Goal: Task Accomplishment & Management: Use online tool/utility

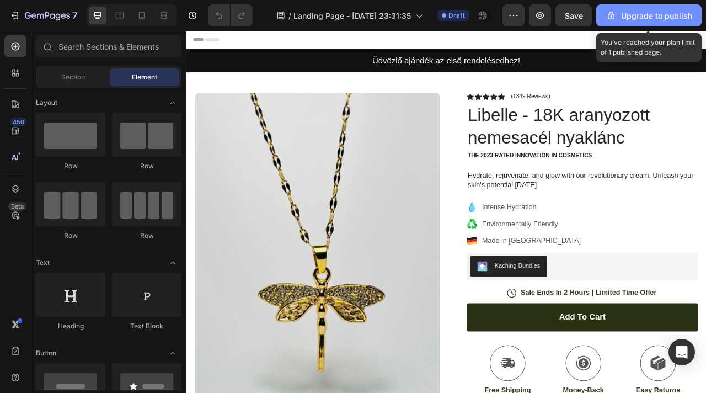
click at [631, 17] on div "Upgrade to publish" at bounding box center [649, 16] width 87 height 12
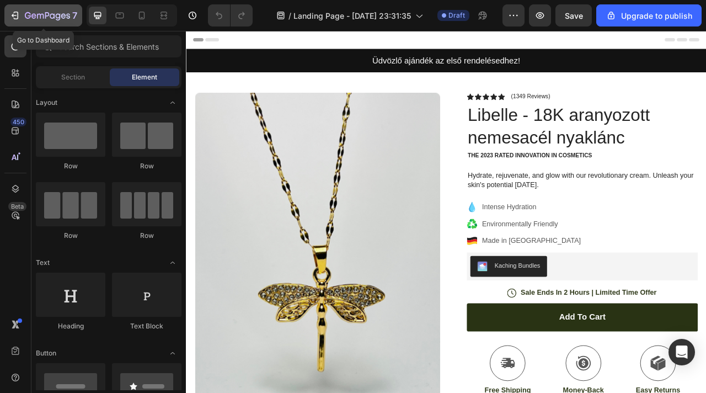
click at [15, 11] on icon "button" at bounding box center [14, 15] width 11 height 11
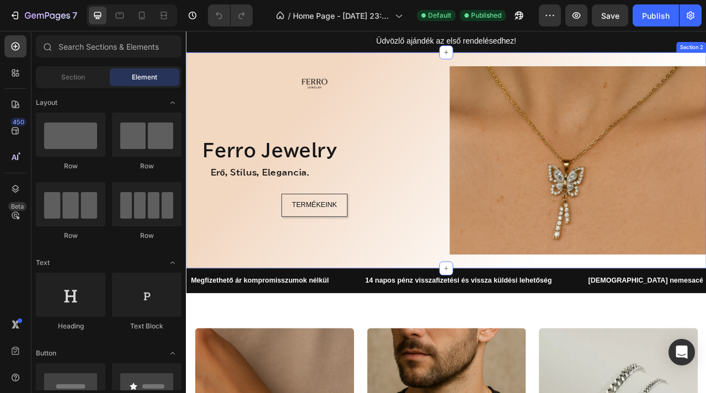
scroll to position [159, 0]
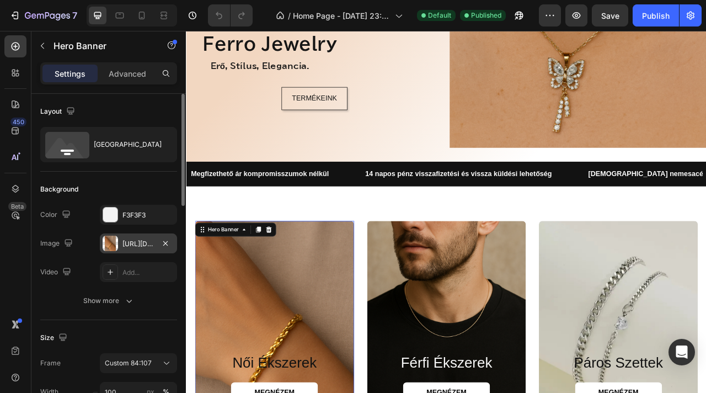
click at [148, 244] on div "https://cdn.shopify.com/s/files/1/0930/8369/7529/files/gempages_585458143010489…" at bounding box center [138, 244] width 32 height 10
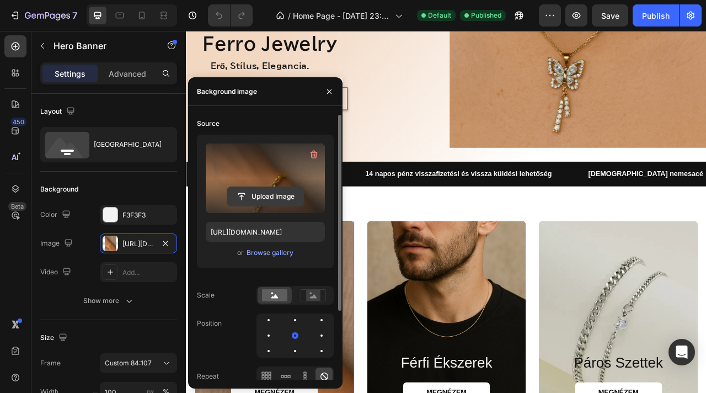
click at [280, 198] on input "file" at bounding box center [265, 196] width 76 height 19
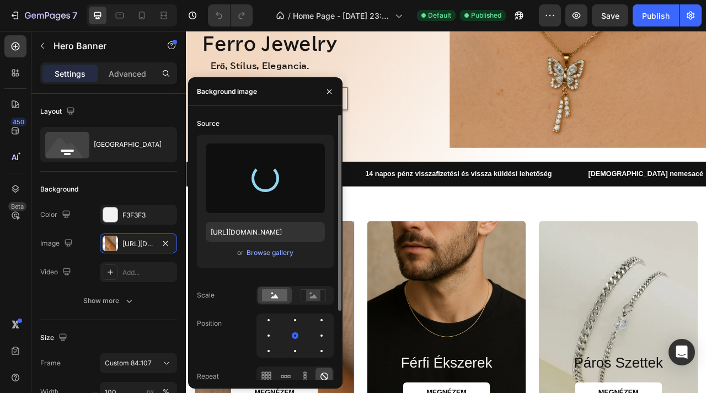
type input "https://cdn.shopify.com/s/files/1/0930/8369/7529/files/gempages_585458143010489…"
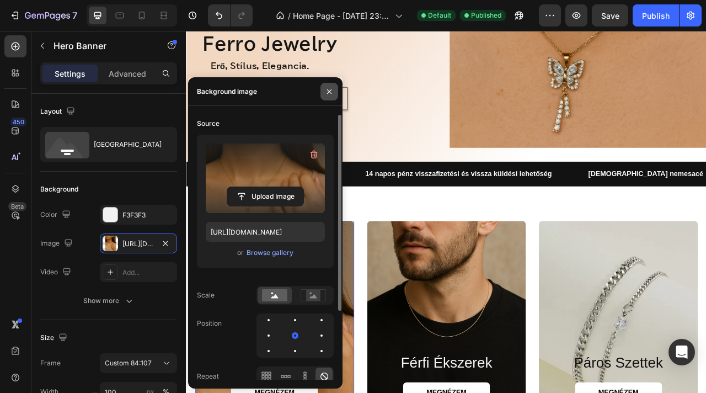
click at [333, 90] on icon "button" at bounding box center [329, 91] width 9 height 9
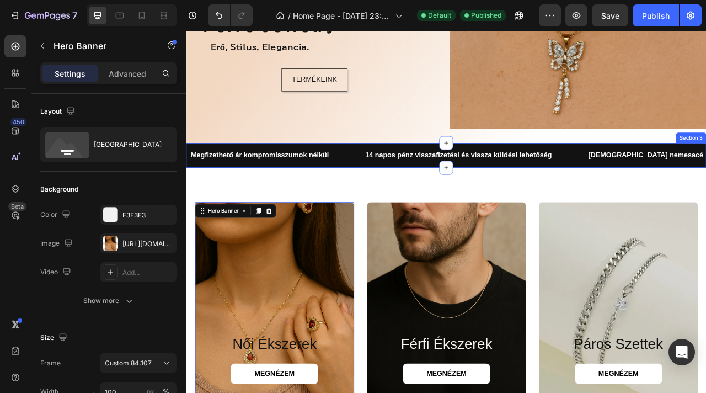
scroll to position [302, 0]
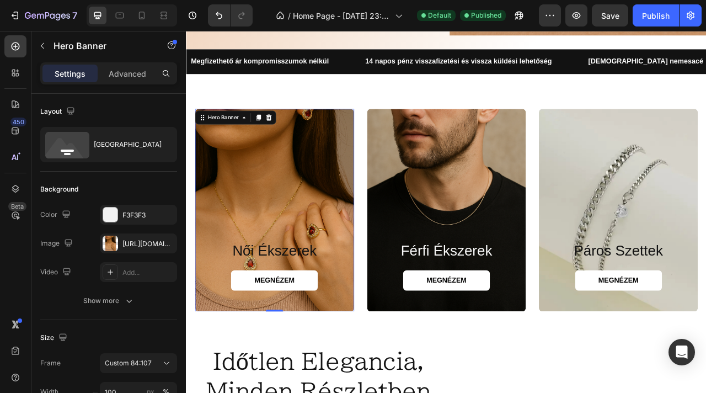
click at [338, 231] on div "Background Image" at bounding box center [298, 259] width 203 height 258
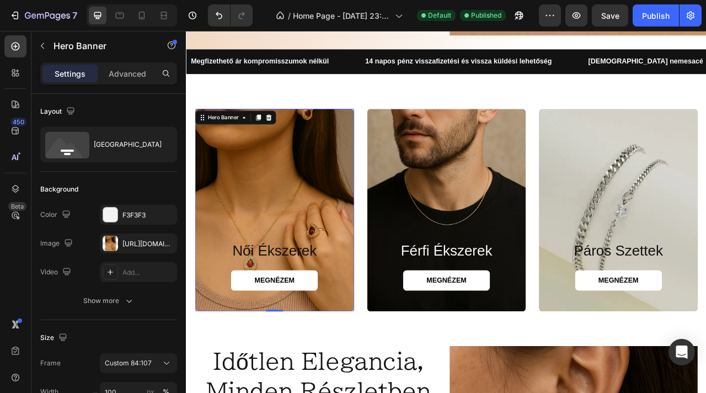
click at [338, 231] on div "Background Image" at bounding box center [298, 259] width 203 height 258
click at [314, 227] on div "Background Image" at bounding box center [298, 259] width 203 height 258
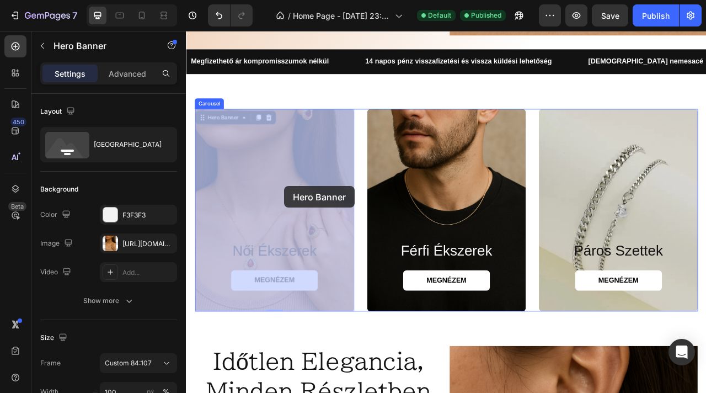
drag, startPoint x: 310, startPoint y: 216, endPoint x: 310, endPoint y: 222, distance: 6.1
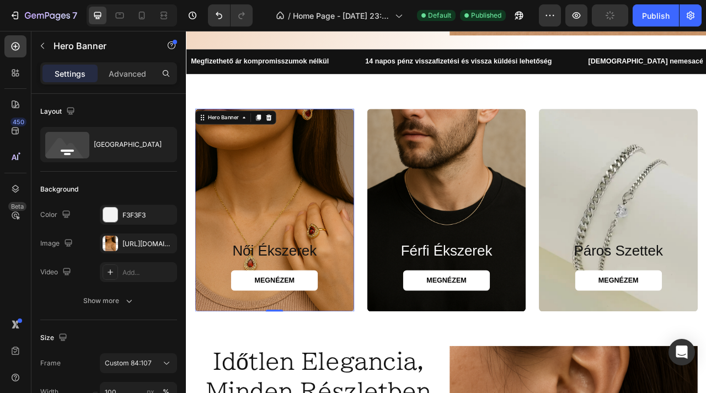
click at [296, 190] on div "Background Image" at bounding box center [298, 259] width 203 height 258
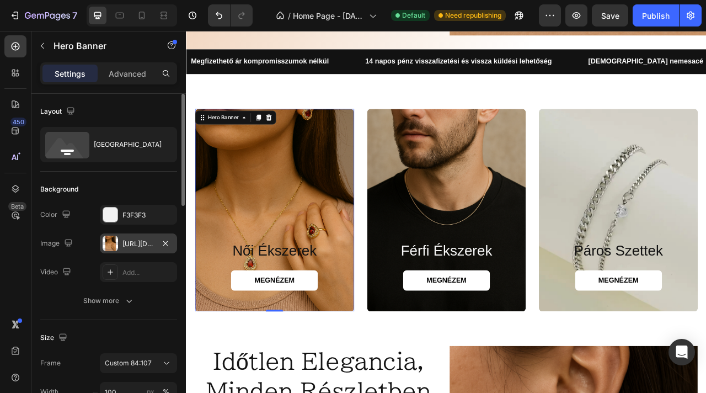
click at [136, 244] on div "https://cdn.shopify.com/s/files/1/0930/8369/7529/files/gempages_585458143010489…" at bounding box center [138, 244] width 32 height 10
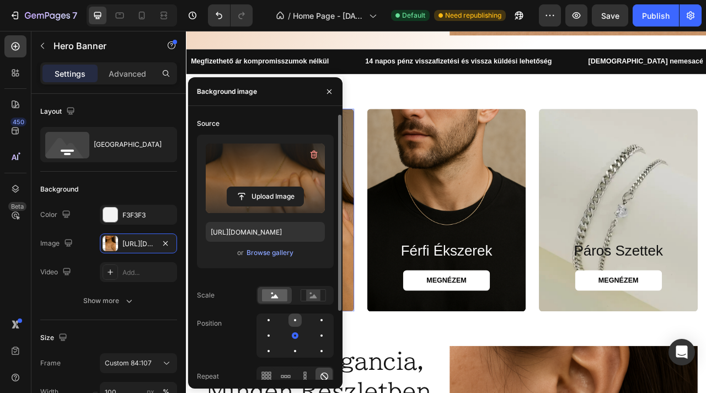
click at [294, 321] on div at bounding box center [295, 319] width 13 height 13
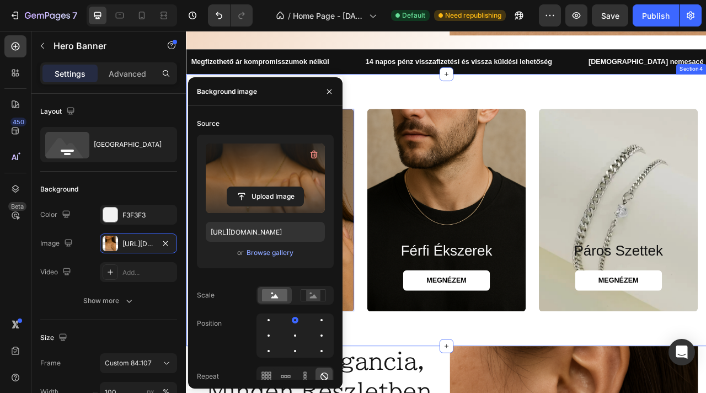
click at [421, 392] on div "női ékszerek Heading MEGNÉZEM Button Hero Banner 0 férfi ékszerek Heading MEGNÉ…" at bounding box center [517, 259] width 662 height 346
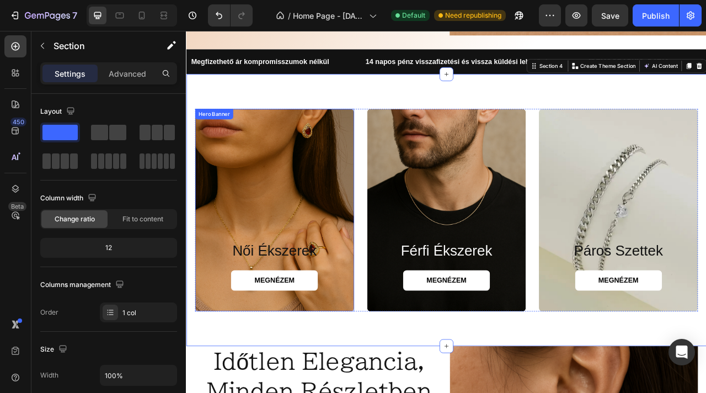
click at [268, 282] on div "Background Image" at bounding box center [298, 259] width 203 height 258
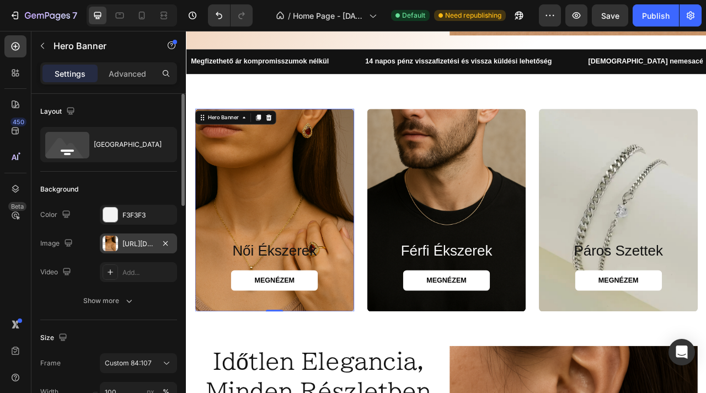
click at [155, 250] on div "https://cdn.shopify.com/s/files/1/0930/8369/7529/files/gempages_585458143010489…" at bounding box center [138, 243] width 77 height 20
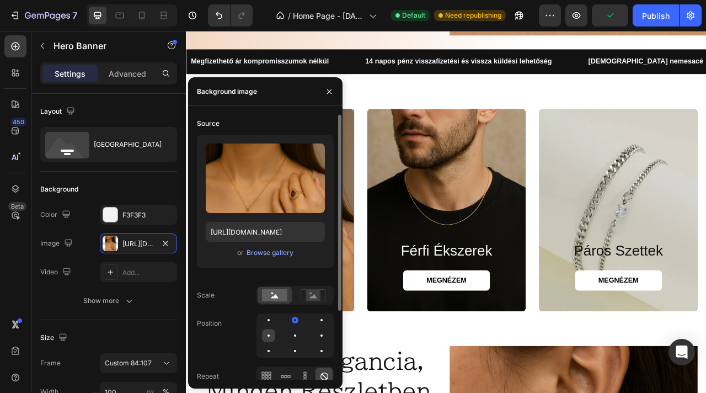
click at [265, 332] on div at bounding box center [268, 335] width 13 height 13
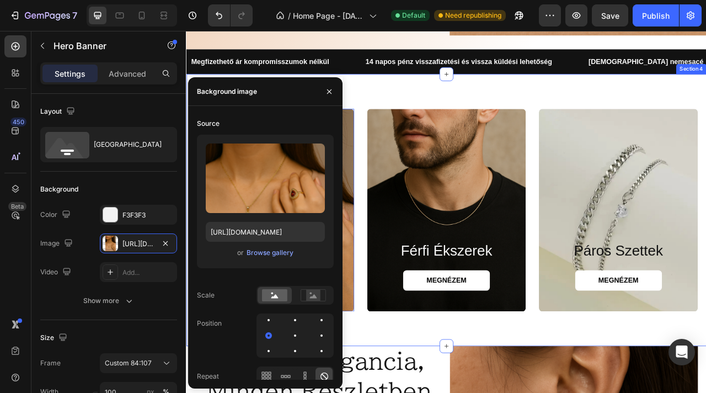
click at [403, 392] on div "női ékszerek Heading MEGNÉZEM Button Hero Banner 0 férfi ékszerek Heading MEGNÉ…" at bounding box center [517, 259] width 662 height 346
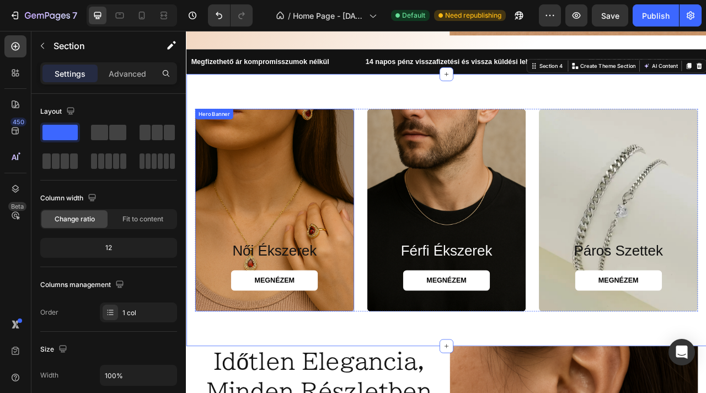
click at [342, 270] on div "Background Image" at bounding box center [298, 259] width 203 height 258
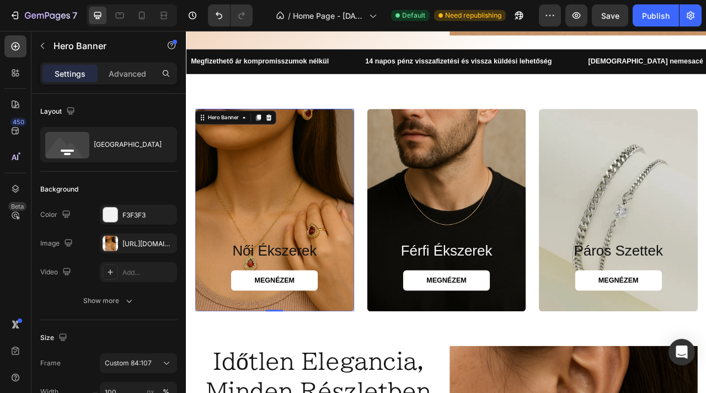
click at [290, 287] on div "Background Image" at bounding box center [298, 259] width 203 height 258
click at [283, 247] on div "Background Image" at bounding box center [298, 259] width 203 height 258
click at [160, 244] on button "button" at bounding box center [165, 243] width 13 height 13
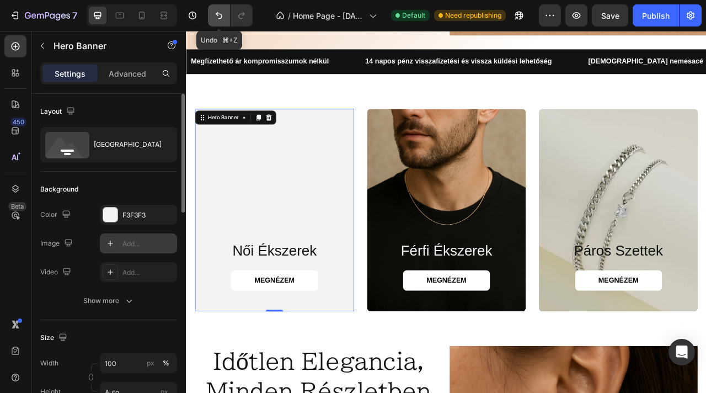
click at [218, 12] on icon "Undo/Redo" at bounding box center [219, 15] width 7 height 7
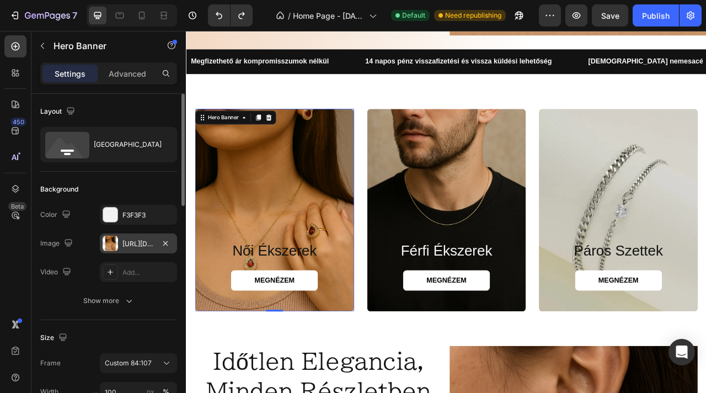
click at [132, 244] on div "https://cdn.shopify.com/s/files/1/0930/8369/7529/files/gempages_585458143010489…" at bounding box center [138, 244] width 32 height 10
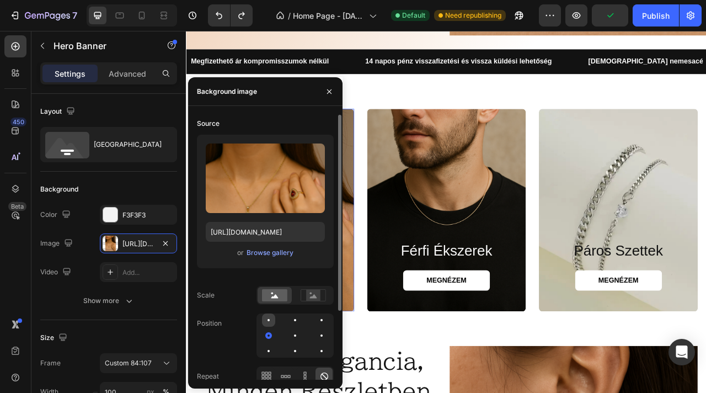
click at [264, 321] on div at bounding box center [268, 319] width 13 height 13
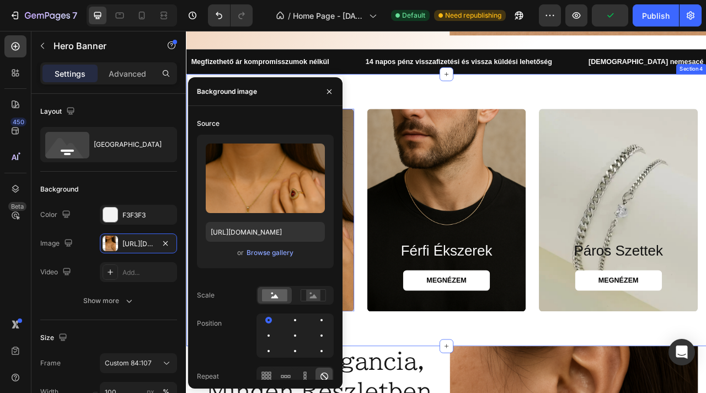
click at [437, 392] on div "női ékszerek Heading MEGNÉZEM Button Hero Banner 0 férfi ékszerek Heading MEGNÉ…" at bounding box center [517, 259] width 662 height 346
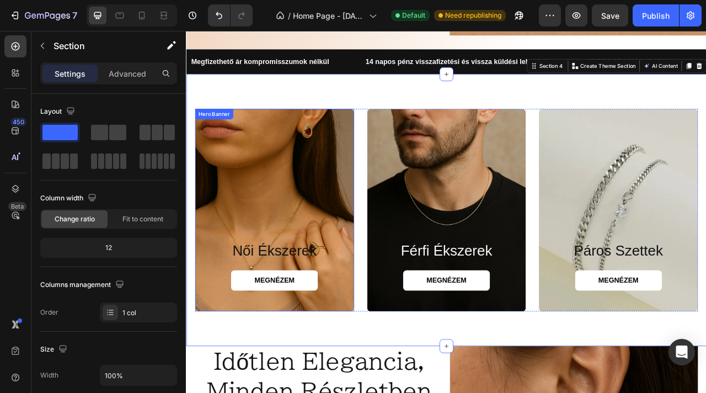
click at [256, 246] on div "Background Image" at bounding box center [298, 259] width 203 height 258
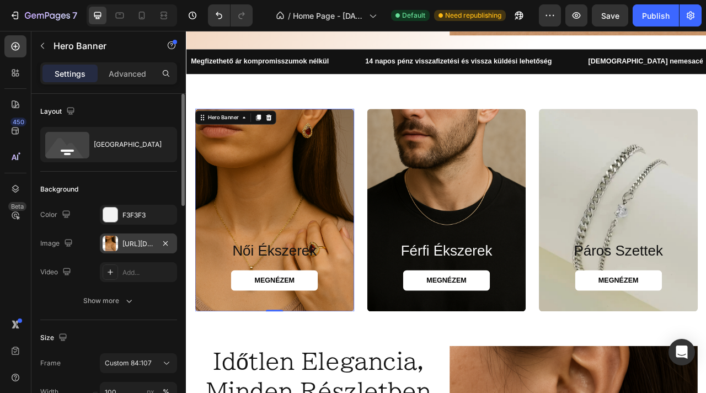
click at [151, 248] on div "https://cdn.shopify.com/s/files/1/0930/8369/7529/files/gempages_585458143010489…" at bounding box center [138, 244] width 32 height 10
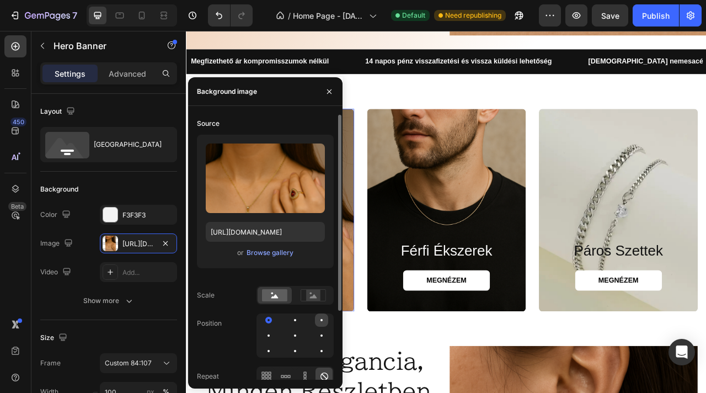
click at [317, 323] on div at bounding box center [321, 319] width 13 height 13
click at [295, 323] on div at bounding box center [295, 319] width 13 height 13
click at [269, 320] on div at bounding box center [269, 320] width 2 height 2
click at [289, 320] on div at bounding box center [295, 319] width 13 height 13
drag, startPoint x: 323, startPoint y: 323, endPoint x: 199, endPoint y: 378, distance: 135.6
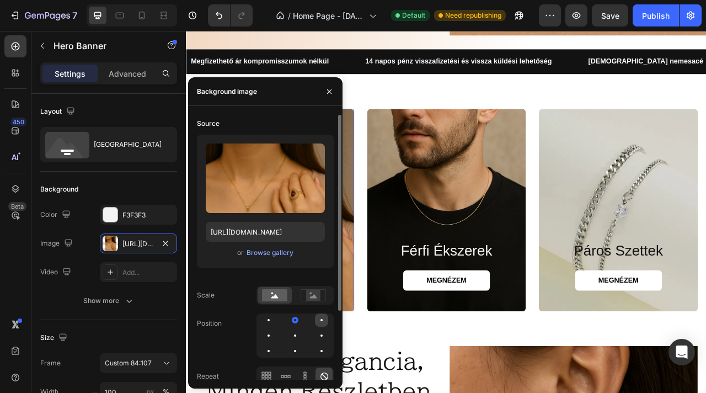
click at [323, 323] on div at bounding box center [321, 319] width 13 height 13
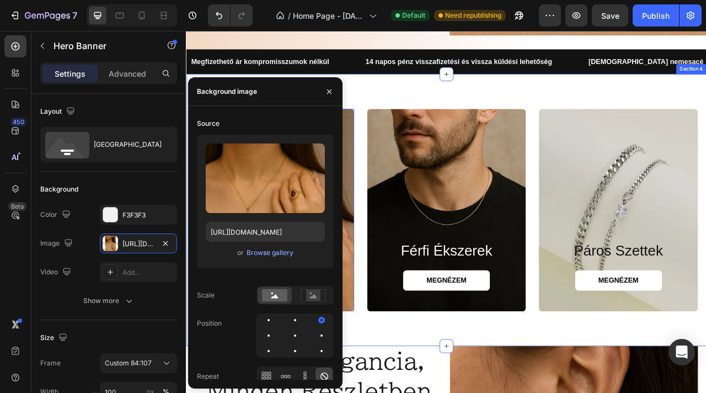
click at [420, 392] on div "női ékszerek Heading MEGNÉZEM Button Hero Banner 0 férfi ékszerek Heading MEGNÉ…" at bounding box center [517, 259] width 662 height 346
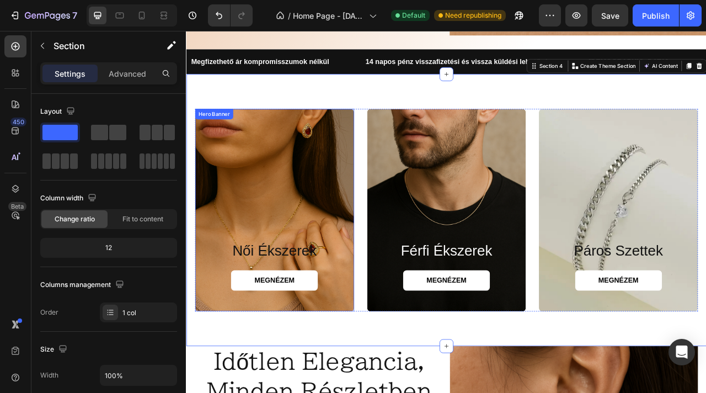
click at [318, 215] on div "Background Image" at bounding box center [298, 259] width 203 height 258
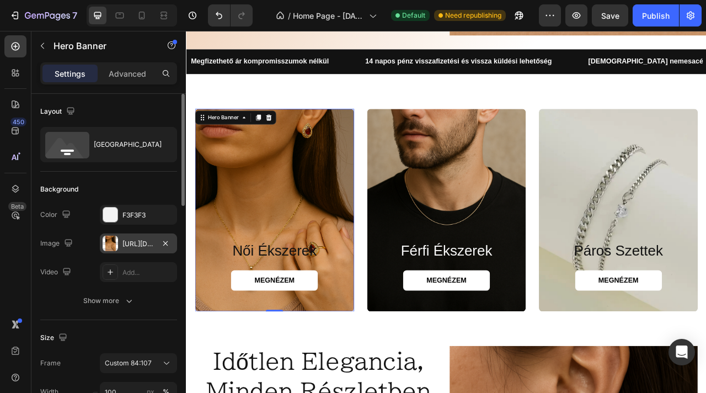
click at [139, 242] on div "https://cdn.shopify.com/s/files/1/0930/8369/7529/files/gempages_585458143010489…" at bounding box center [138, 244] width 32 height 10
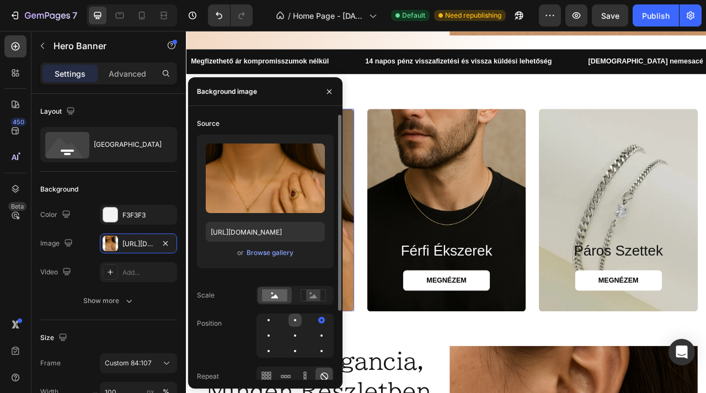
click at [299, 318] on div at bounding box center [295, 319] width 13 height 13
click at [297, 336] on div at bounding box center [295, 335] width 13 height 13
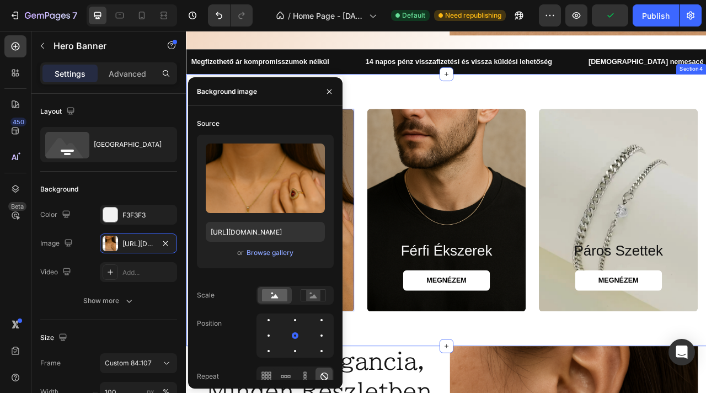
click at [413, 392] on div "női ékszerek Heading MEGNÉZEM Button Hero Banner 0 férfi ékszerek Heading MEGNÉ…" at bounding box center [517, 259] width 662 height 346
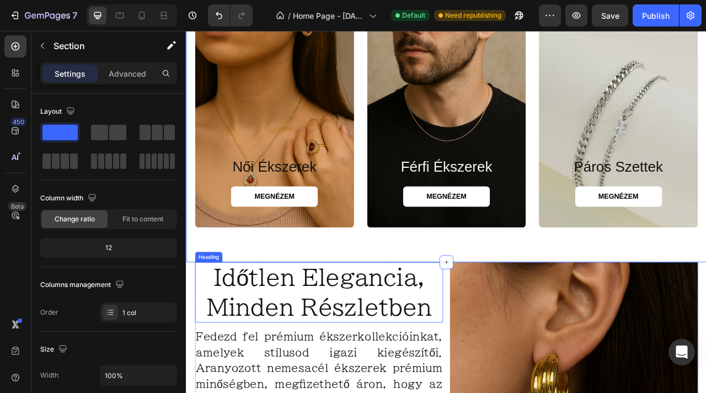
scroll to position [410, 0]
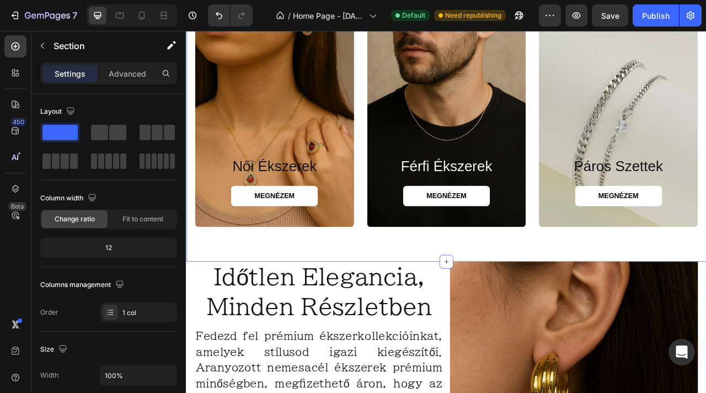
click at [494, 289] on div "női ékszerek Heading MEGNÉZEM Button Hero Banner férfi ékszerek Heading MEGNÉZE…" at bounding box center [517, 151] width 662 height 346
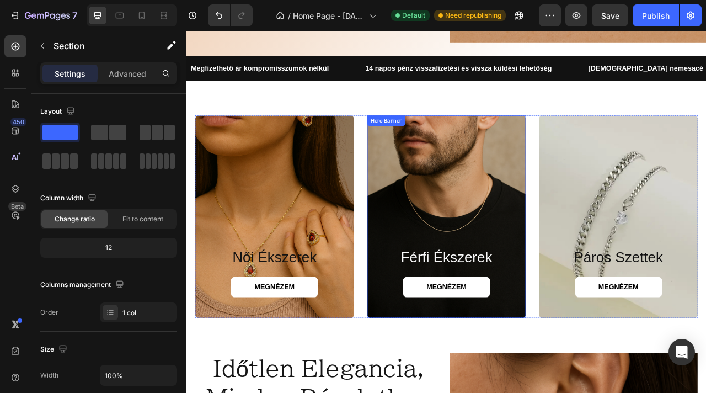
scroll to position [0, 0]
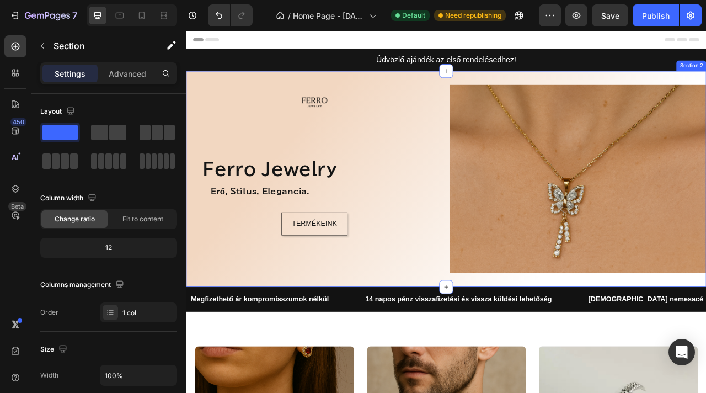
click at [464, 177] on div "Image Ferro Jewelry Text Block Erő, Stílus, Elegancia. Text Block TERMÉKEINK Bu…" at bounding box center [349, 218] width 327 height 239
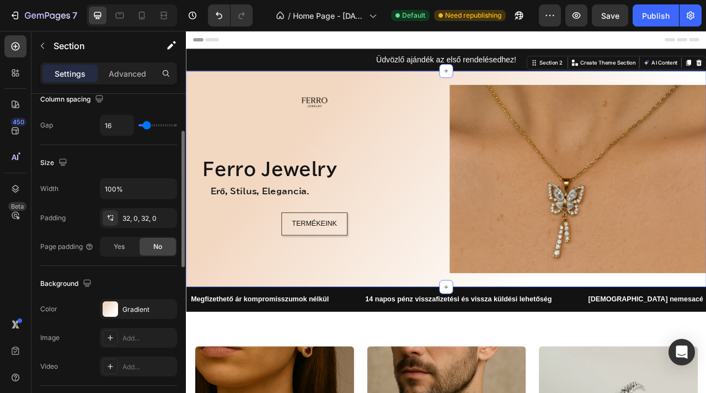
scroll to position [407, 0]
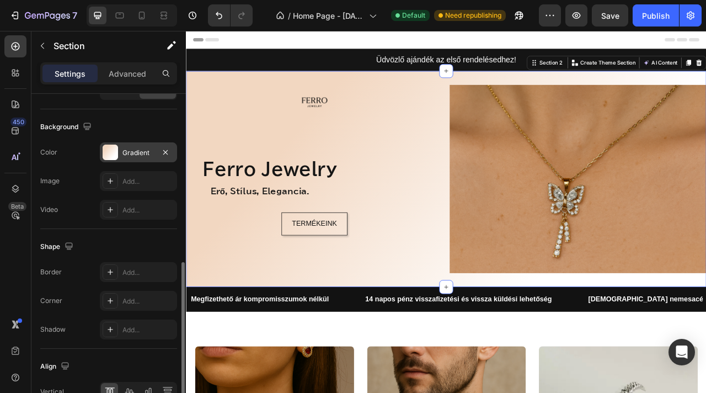
click at [142, 153] on div "Gradient" at bounding box center [138, 153] width 32 height 10
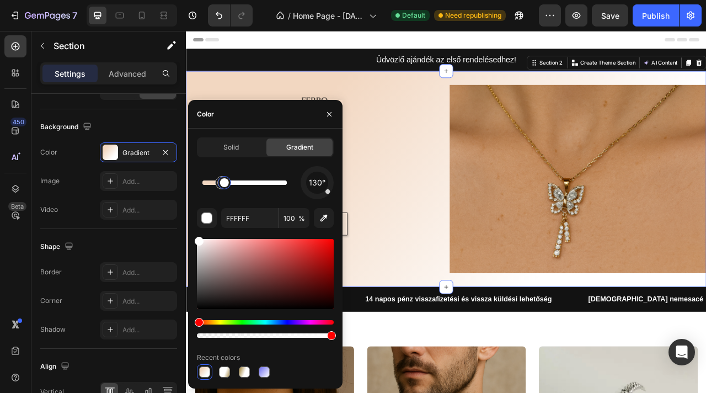
drag, startPoint x: 264, startPoint y: 182, endPoint x: 225, endPoint y: 184, distance: 39.8
click at [225, 184] on div at bounding box center [224, 182] width 9 height 9
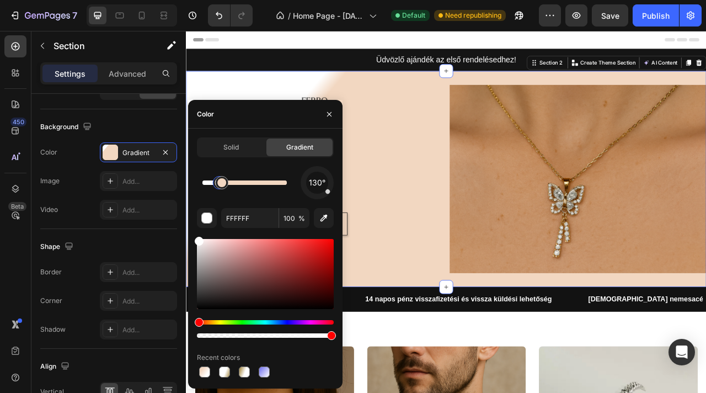
drag, startPoint x: 217, startPoint y: 184, endPoint x: 239, endPoint y: 183, distance: 22.1
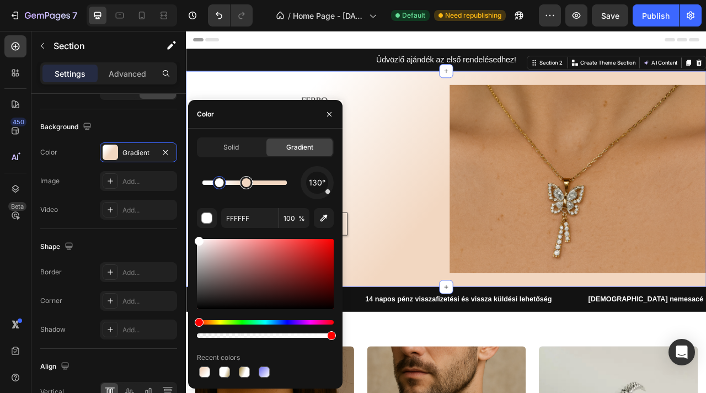
drag, startPoint x: 223, startPoint y: 184, endPoint x: 250, endPoint y: 184, distance: 27.0
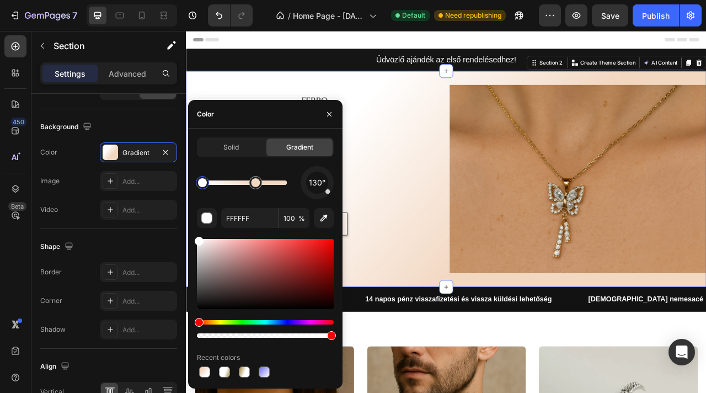
drag, startPoint x: 226, startPoint y: 183, endPoint x: 198, endPoint y: 185, distance: 27.7
click at [198, 185] on div at bounding box center [202, 182] width 9 height 9
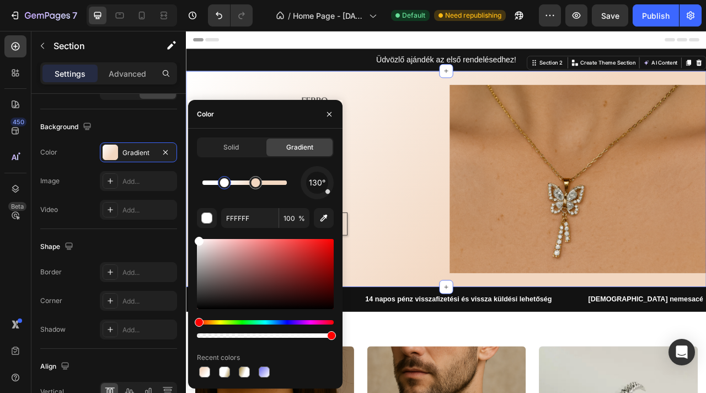
drag, startPoint x: 203, startPoint y: 182, endPoint x: 226, endPoint y: 180, distance: 23.8
click at [226, 180] on div at bounding box center [224, 182] width 9 height 9
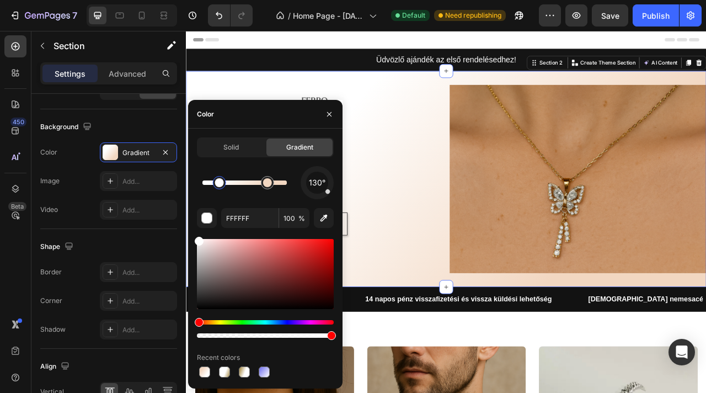
drag, startPoint x: 225, startPoint y: 183, endPoint x: 219, endPoint y: 184, distance: 6.1
click at [219, 184] on div at bounding box center [219, 182] width 9 height 9
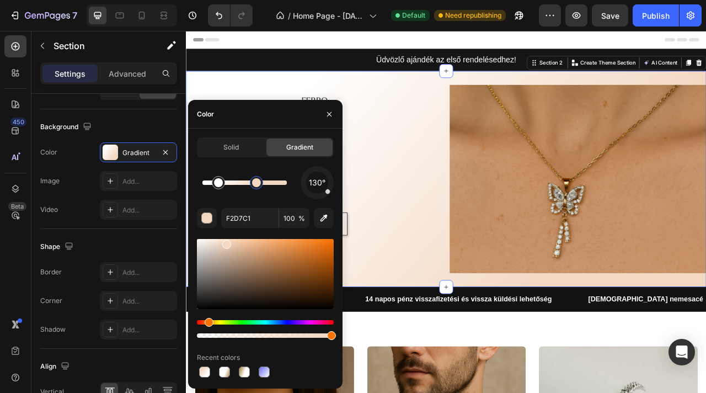
drag, startPoint x: 265, startPoint y: 182, endPoint x: 257, endPoint y: 183, distance: 8.3
click at [257, 183] on div at bounding box center [256, 182] width 9 height 9
type input "FFFFFF"
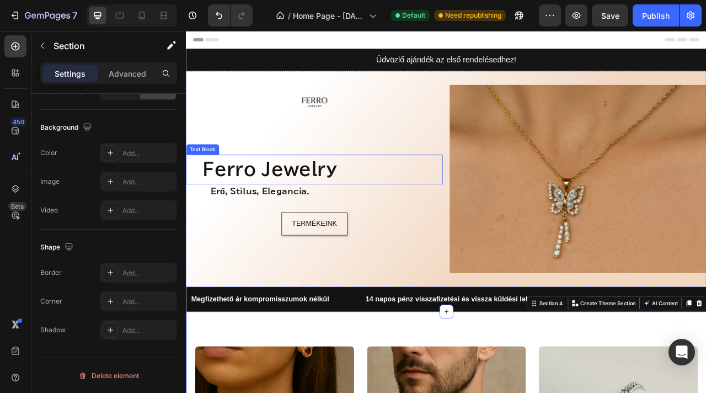
click at [329, 203] on strong "Ferro Jewelry" at bounding box center [292, 206] width 171 height 22
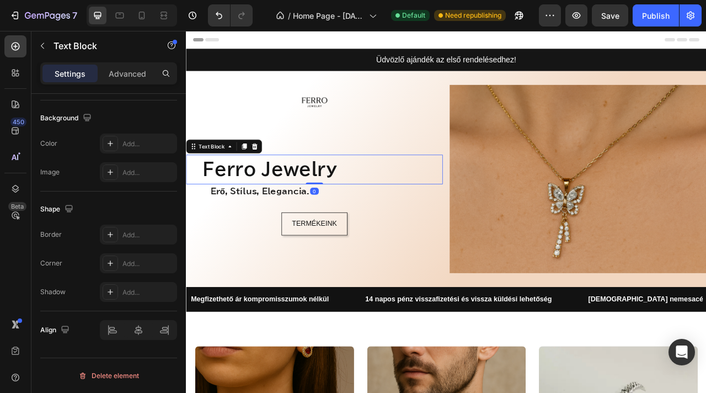
scroll to position [0, 0]
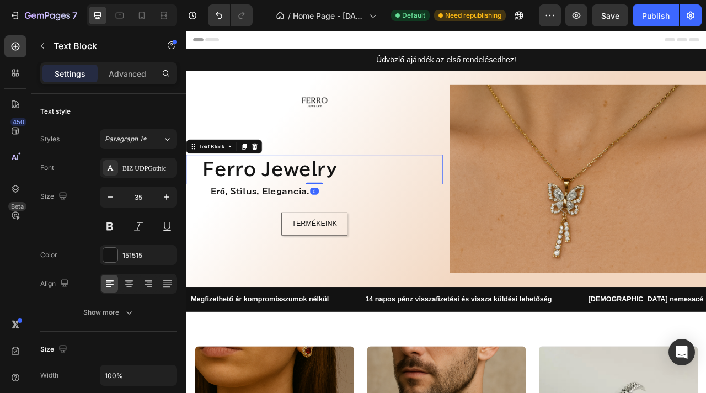
click at [377, 203] on strong "Ferro Jewelry" at bounding box center [292, 206] width 171 height 22
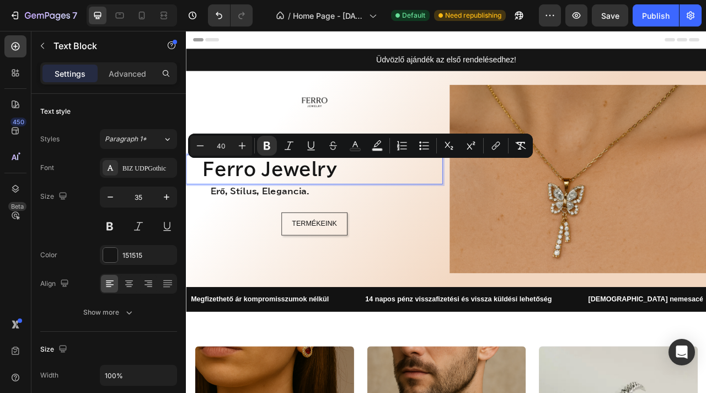
drag, startPoint x: 396, startPoint y: 204, endPoint x: 208, endPoint y: 209, distance: 188.2
click at [208, 209] on p "Ferro Jewelry" at bounding box center [349, 206] width 324 height 35
click at [144, 172] on div "BIZ UDPGothic" at bounding box center [148, 168] width 52 height 10
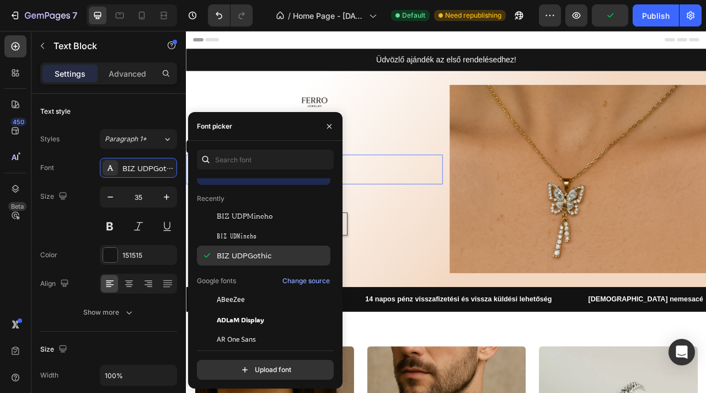
scroll to position [18, 0]
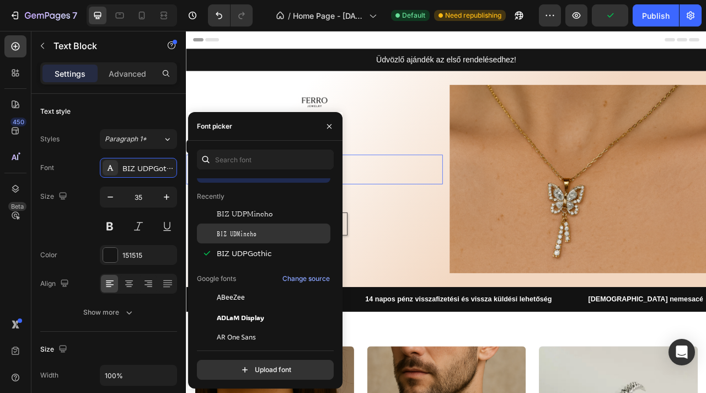
click at [253, 233] on span "BIZ UDMincho" at bounding box center [237, 233] width 40 height 10
click at [325, 127] on icon "button" at bounding box center [329, 126] width 9 height 9
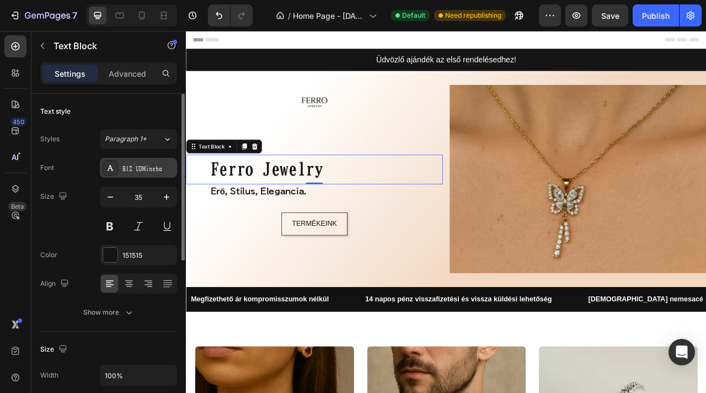
click at [139, 169] on div "BIZ UDMincho" at bounding box center [148, 168] width 52 height 10
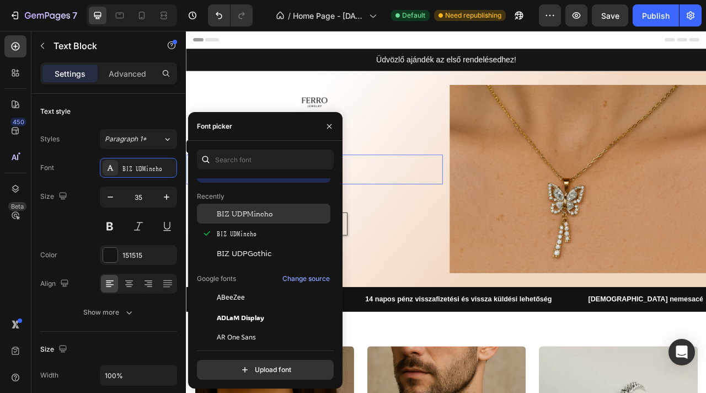
click at [230, 218] on span "BIZ UDPMincho" at bounding box center [245, 214] width 56 height 10
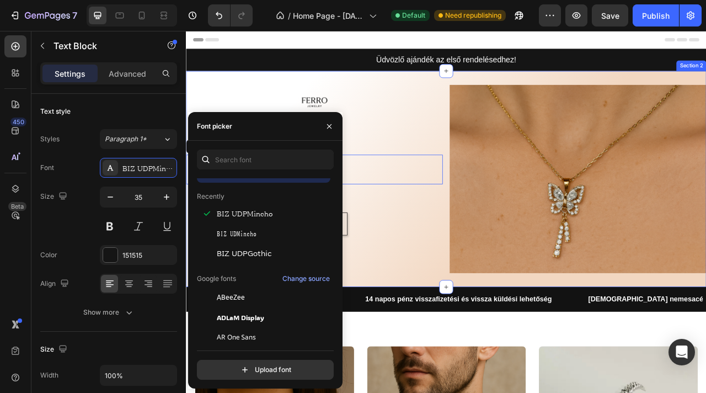
click at [438, 275] on div "TERMÉKEINK Button" at bounding box center [349, 276] width 327 height 29
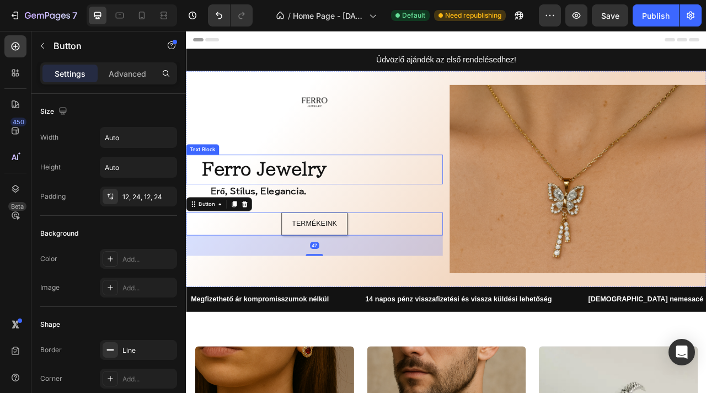
click at [383, 205] on p "Ferro Jewelry" at bounding box center [349, 206] width 324 height 35
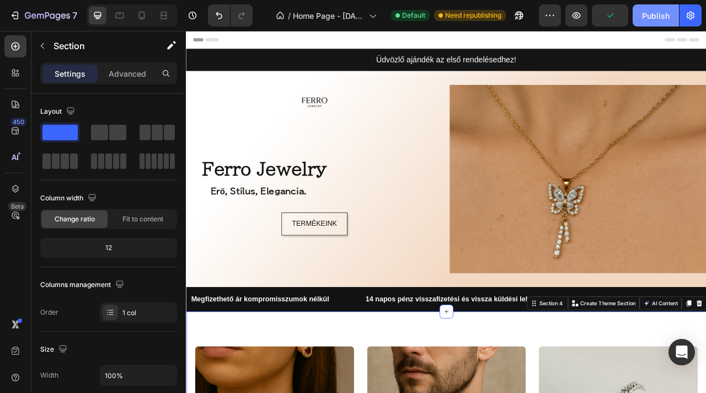
click at [648, 18] on div "Publish" at bounding box center [656, 16] width 28 height 12
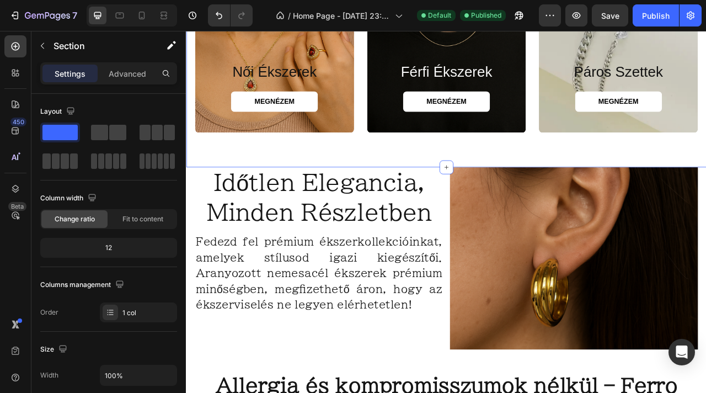
scroll to position [593, 0]
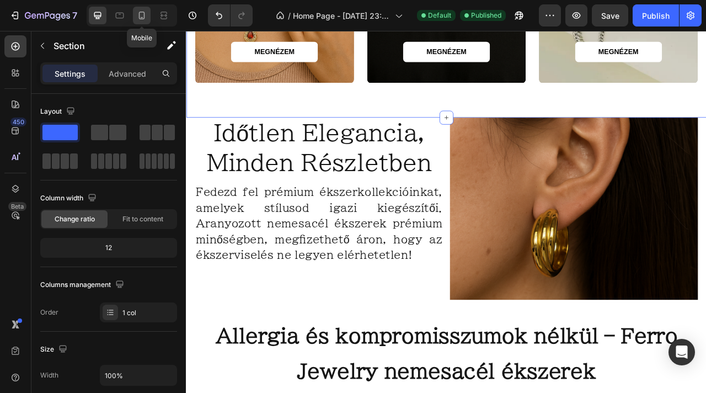
click at [141, 15] on icon at bounding box center [141, 15] width 11 height 11
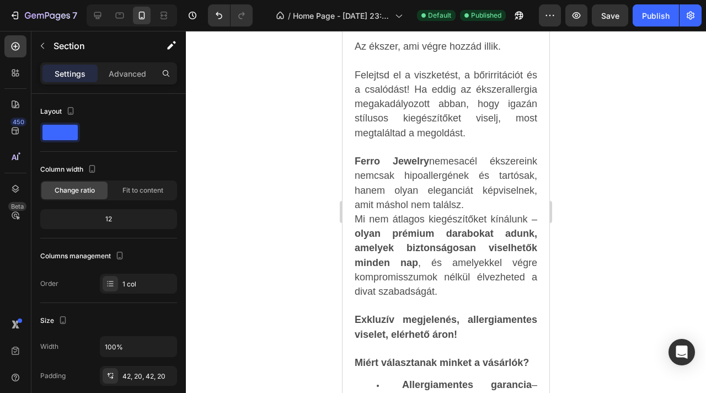
scroll to position [1220, 0]
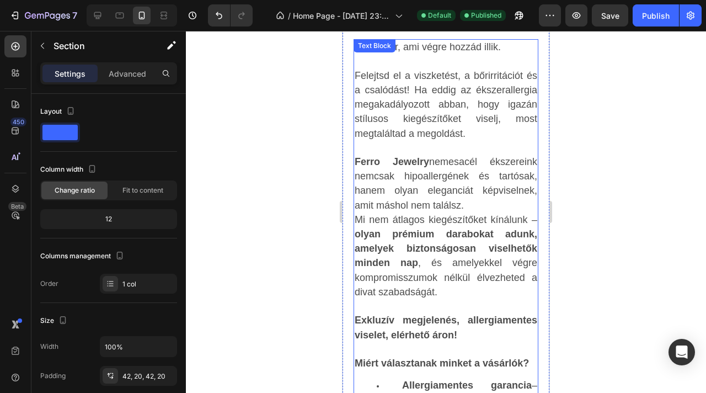
click at [468, 202] on p "Ferro Jewelry nemesacél ékszereink nemcsak hipoallergének és tartósak, hanem ol…" at bounding box center [446, 227] width 183 height 145
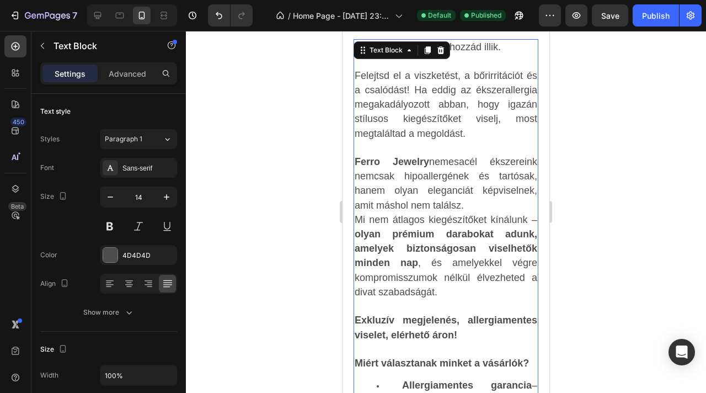
click at [464, 200] on p "Ferro Jewelry nemesacél ékszereink nemcsak hipoallergének és tartósak, hanem ol…" at bounding box center [446, 227] width 183 height 145
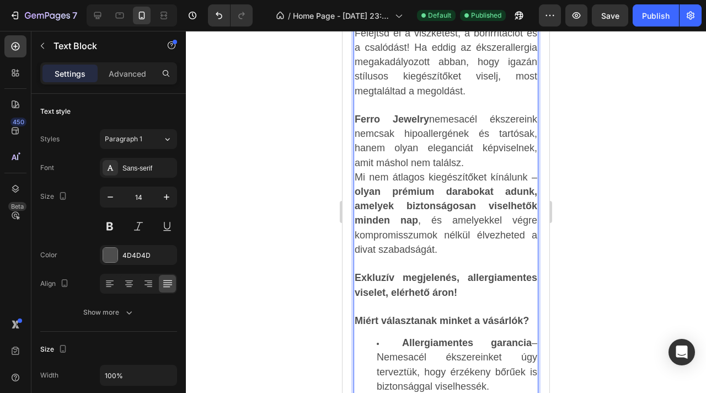
scroll to position [1263, 0]
click at [391, 130] on span "Ferro Jewelry nemesacél ékszereink nemcsak hipoallergének és tartósak, hanem ol…" at bounding box center [446, 140] width 183 height 55
click at [396, 131] on span "Ferro Jewelry nemesacél ékszereink nemcsak hipoallergének és tartósak, hanem ol…" at bounding box center [446, 140] width 183 height 55
drag, startPoint x: 387, startPoint y: 160, endPoint x: 474, endPoint y: 131, distance: 91.4
click at [474, 131] on p "Ferro Jewelry nemesacél ékszereink hipoallergének és tartósak, hanem olyan eleg…" at bounding box center [446, 184] width 183 height 145
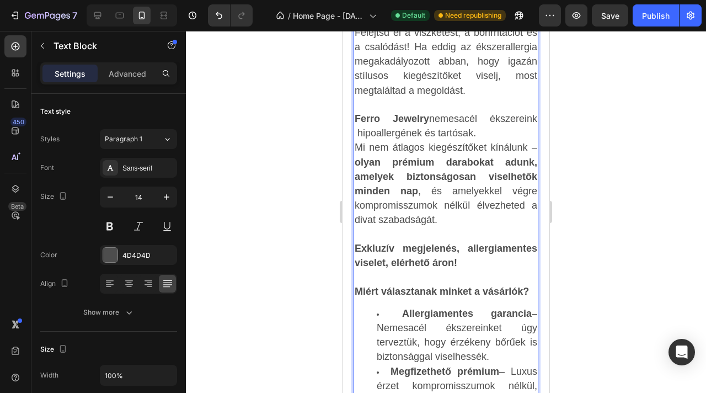
click at [356, 146] on span "Mi nem átlagos kiegészítőket kínálunk – olyan prémium darabokat adunk, amelyek …" at bounding box center [446, 183] width 183 height 83
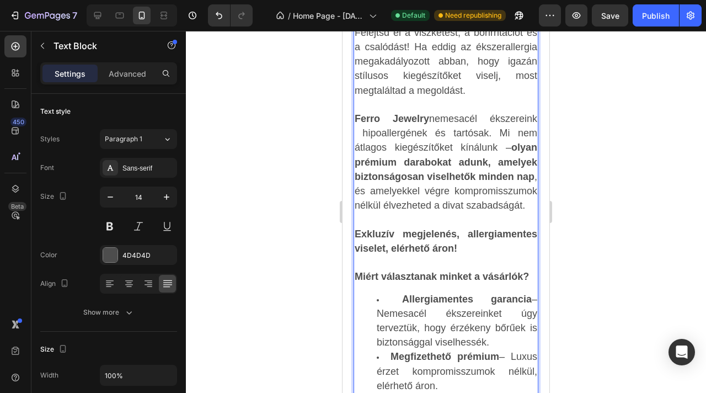
click at [360, 129] on span "Ferro Jewelry nemesacél ékszereink hipoallergének és tartósak. Mi nem átlagos k…" at bounding box center [446, 162] width 183 height 98
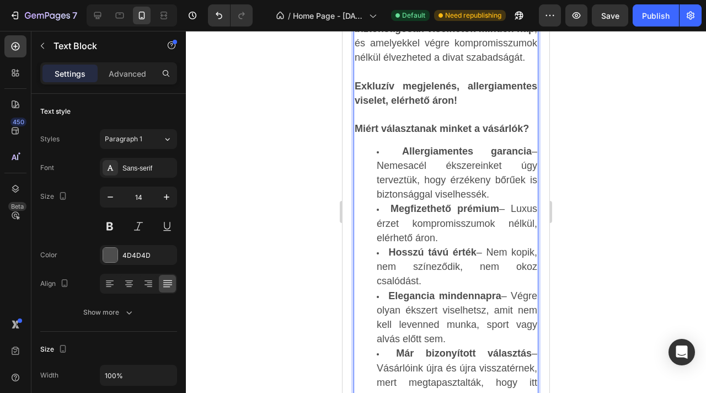
scroll to position [1418, 0]
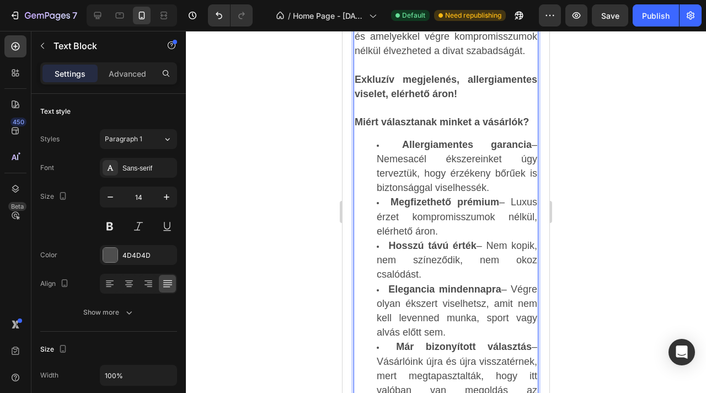
click at [519, 140] on strong "Allergiamentes garancia" at bounding box center [467, 144] width 130 height 11
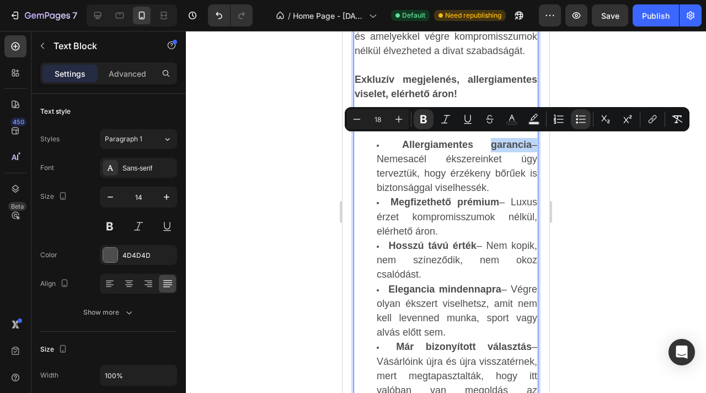
drag, startPoint x: 519, startPoint y: 140, endPoint x: 477, endPoint y: 141, distance: 41.9
click at [477, 141] on strong "Allergiamentes garancia" at bounding box center [467, 144] width 130 height 11
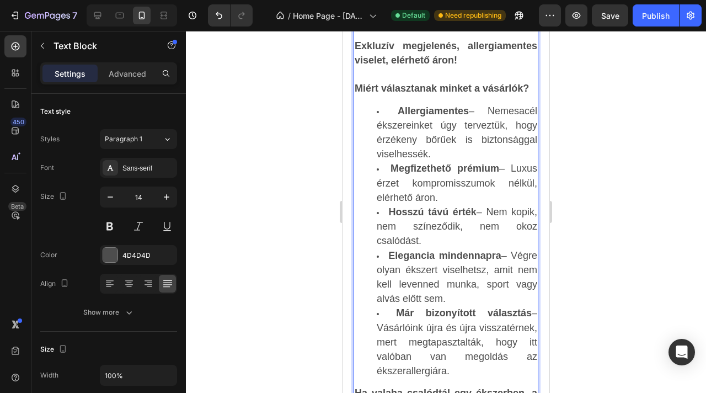
scroll to position [1452, 0]
click at [440, 120] on span "Allergiamentes – Nemesacél ékszereinket úgy terveztük, hogy érzékeny bőrűek is …" at bounding box center [457, 132] width 161 height 55
click at [423, 121] on span "Allergiamentes – Nemesacél ékszereinket úgy terveztük, hogy érzékeny bőrűek is …" at bounding box center [457, 132] width 161 height 55
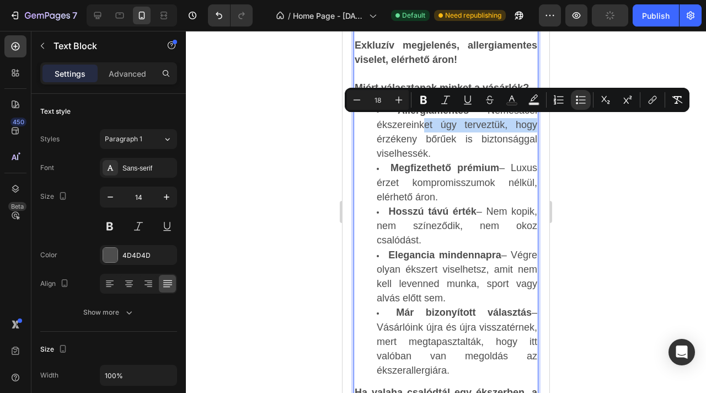
drag, startPoint x: 424, startPoint y: 121, endPoint x: 537, endPoint y: 123, distance: 113.1
click at [537, 123] on span "Allergiamentes – Nemesacél ékszereinket úgy terveztük, hogy érzékeny bőrűek is …" at bounding box center [457, 132] width 161 height 55
click at [444, 123] on span "Allergiamentes – Nemesacél ékszereinket úgy terveztük, hogy érzékeny bőrűek is …" at bounding box center [457, 132] width 161 height 55
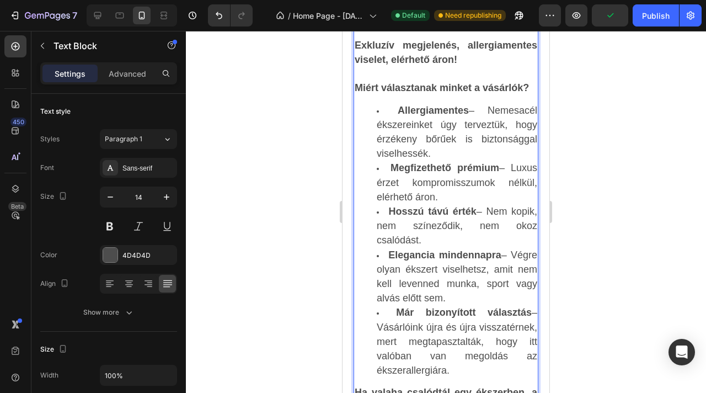
click at [441, 123] on span "Allergiamentes – Nemesacél ékszereinket úgy terveztük, hogy érzékeny bőrűek is …" at bounding box center [457, 132] width 161 height 55
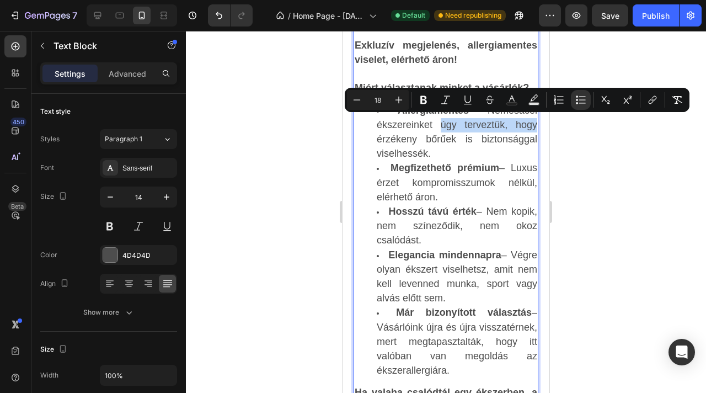
drag, startPoint x: 441, startPoint y: 123, endPoint x: 528, endPoint y: 121, distance: 86.6
click at [528, 121] on span "Allergiamentes – Nemesacél ékszereinket úgy terveztük, hogy érzékeny bőrűek is …" at bounding box center [457, 132] width 161 height 55
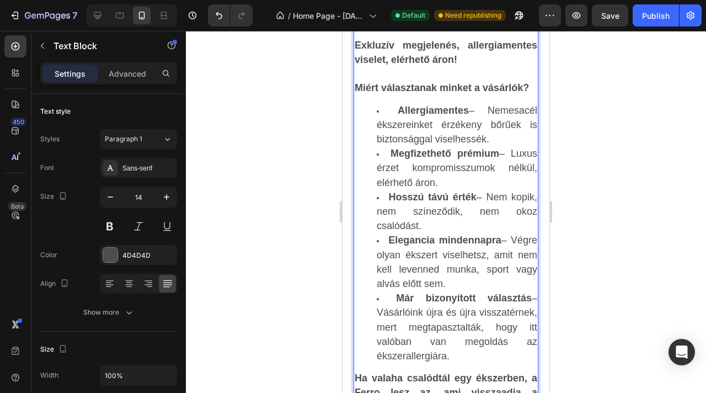
click at [483, 136] on span "Allergiamentes – Nemesacél ékszereinket érzékeny bőrűek is biztonsággal viselhe…" at bounding box center [457, 125] width 161 height 40
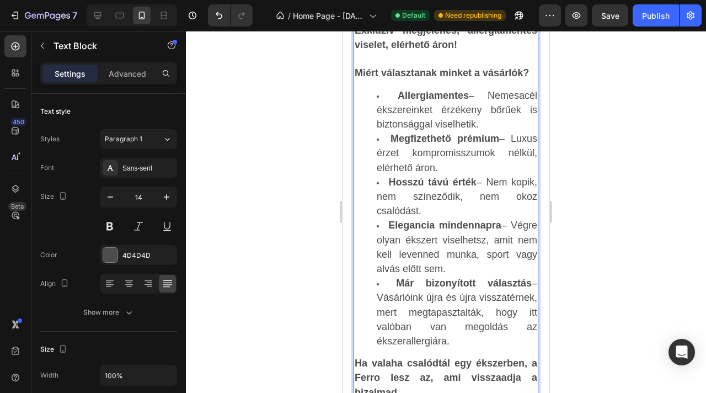
scroll to position [1467, 0]
click at [388, 221] on strong "Elegancia mindennapra" at bounding box center [444, 224] width 113 height 11
drag, startPoint x: 387, startPoint y: 221, endPoint x: 458, endPoint y: 262, distance: 81.3
click at [458, 262] on li "Elegancia mindennapra – Végre olyan ékszert viselhetsz, amit nem kell levenned …" at bounding box center [457, 247] width 161 height 58
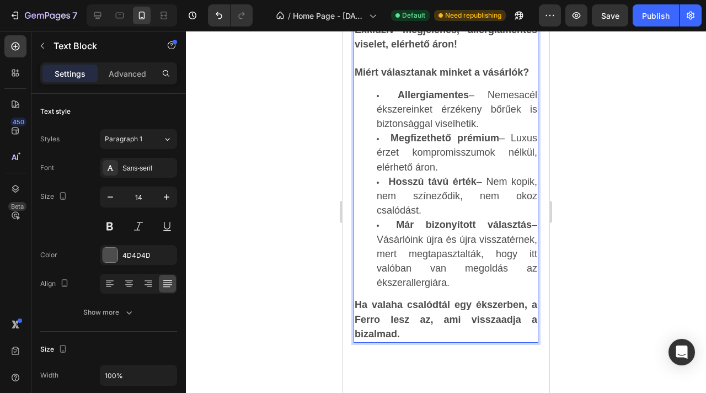
click at [459, 282] on li "Már bizonyított választás – Vásárlóink újra és újra visszatérnek, mert megtapas…" at bounding box center [457, 254] width 161 height 72
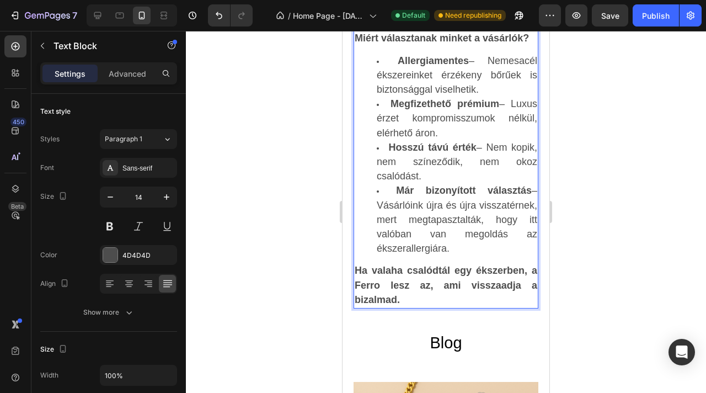
scroll to position [1523, 0]
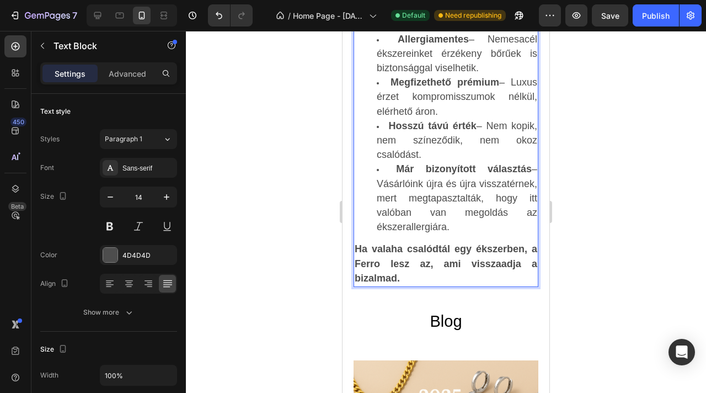
click at [396, 165] on strong "Már bizonyított választás" at bounding box center [464, 168] width 136 height 11
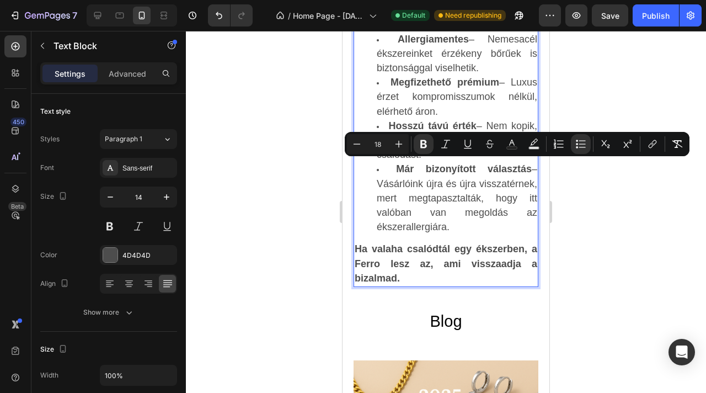
drag, startPoint x: 395, startPoint y: 165, endPoint x: 456, endPoint y: 230, distance: 89.8
click at [456, 230] on li "Már bizonyított választás – Vásárlóink újra és újra visszatérnek, mert megtapas…" at bounding box center [457, 198] width 161 height 72
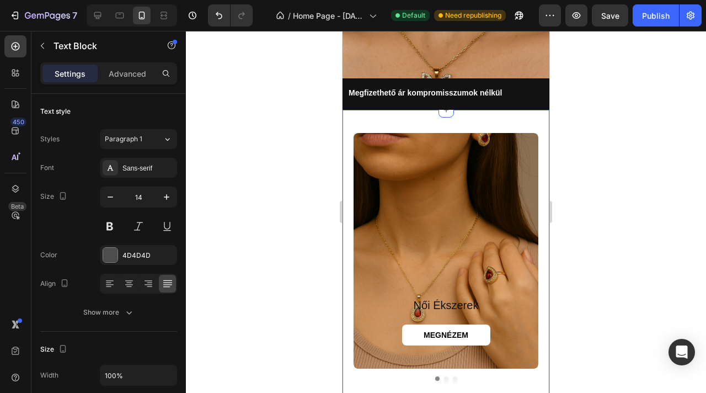
scroll to position [0, 0]
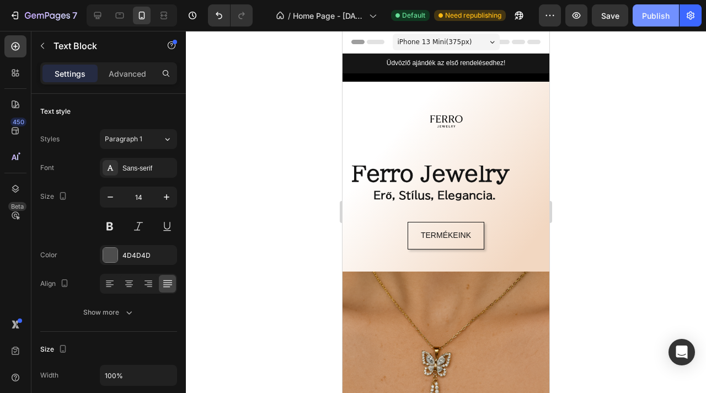
click at [656, 18] on div "Publish" at bounding box center [656, 16] width 28 height 12
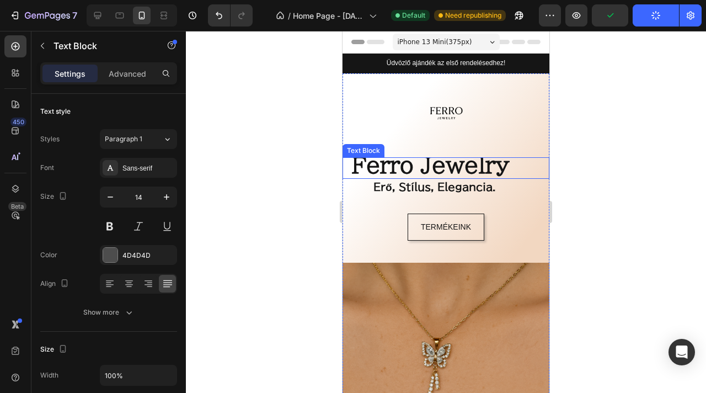
click at [439, 169] on strong "Ferro Jewelry" at bounding box center [431, 165] width 158 height 22
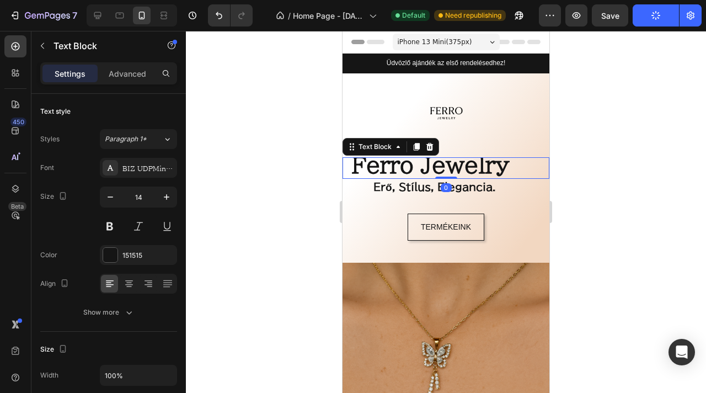
click at [444, 159] on strong "Ferro Jewelry" at bounding box center [431, 165] width 158 height 22
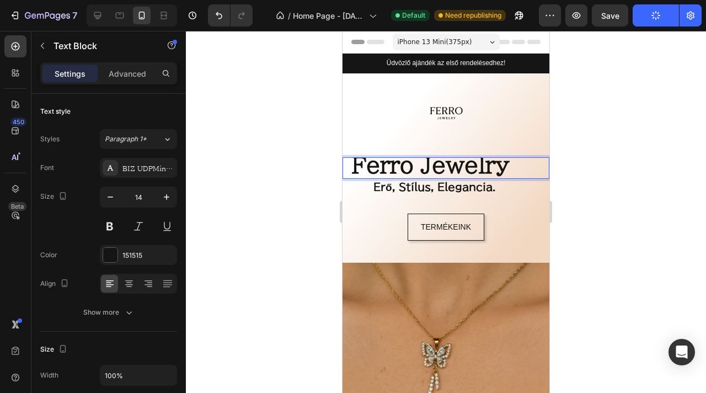
click at [445, 163] on strong "Ferro Jewelry" at bounding box center [431, 165] width 158 height 22
click at [510, 163] on strong "Ferro Jewelry" at bounding box center [431, 165] width 158 height 22
click at [522, 164] on p "Ferro Jewelry" at bounding box center [446, 167] width 205 height 19
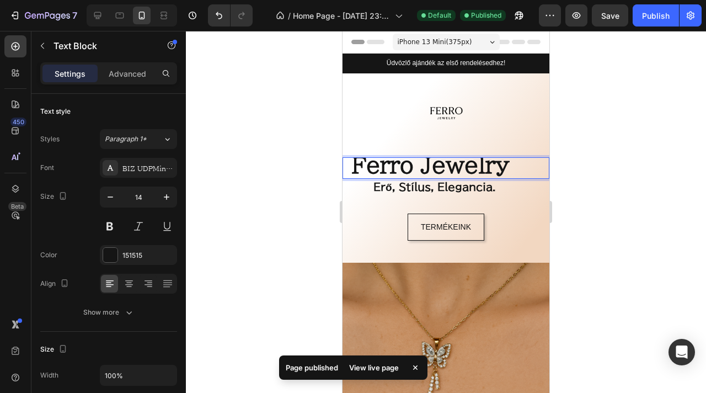
drag, startPoint x: 522, startPoint y: 164, endPoint x: 360, endPoint y: 163, distance: 162.2
click at [360, 163] on p "Ferro Jewelry" at bounding box center [446, 167] width 205 height 19
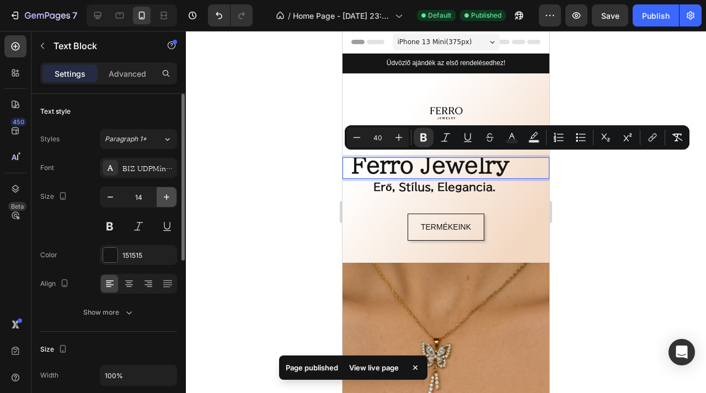
click at [167, 199] on icon "button" at bounding box center [166, 196] width 11 height 11
type input "15"
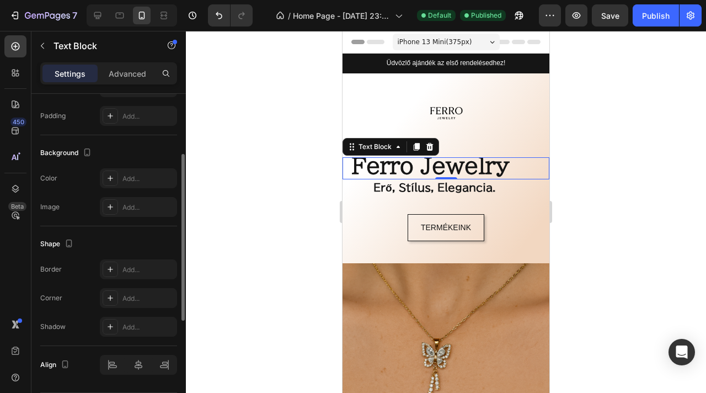
scroll to position [323, 0]
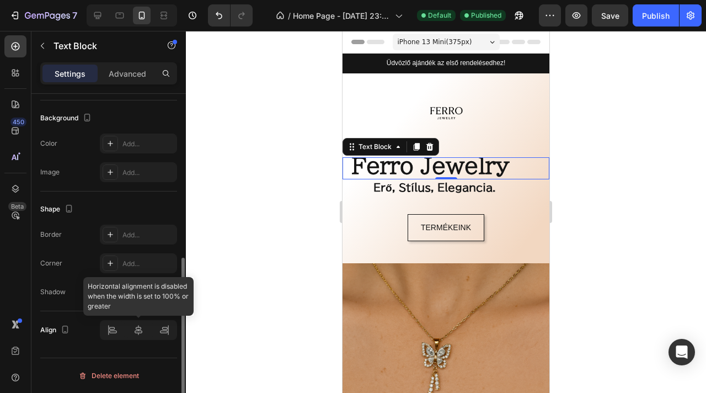
click at [141, 328] on div at bounding box center [138, 330] width 77 height 20
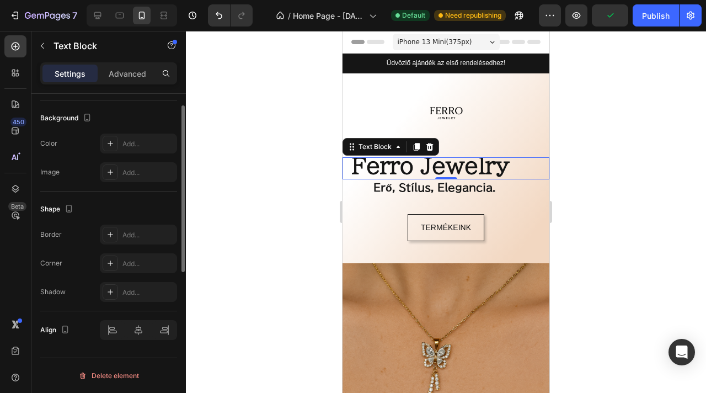
scroll to position [0, 0]
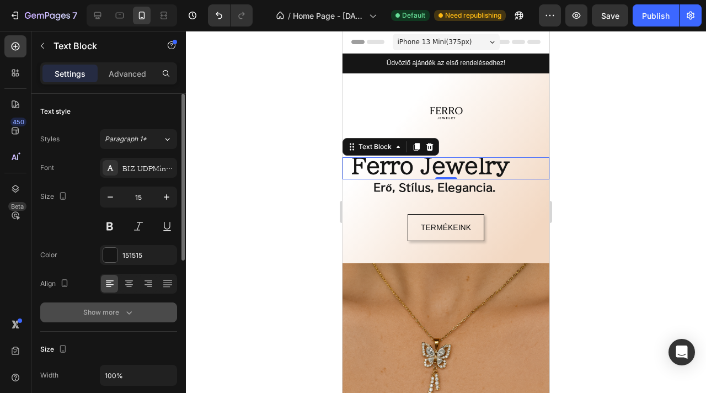
click at [131, 313] on icon "button" at bounding box center [129, 312] width 11 height 11
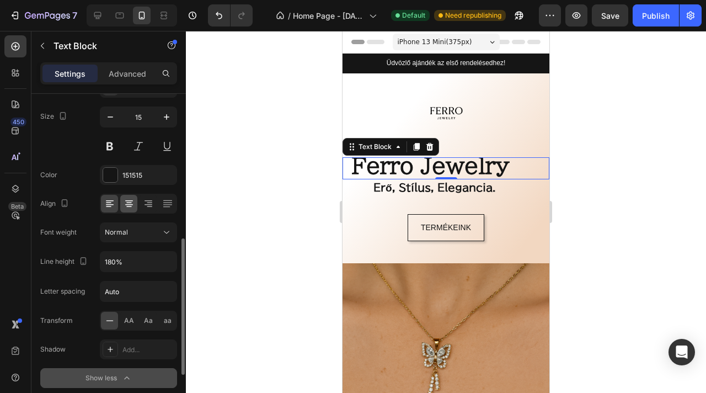
scroll to position [159, 0]
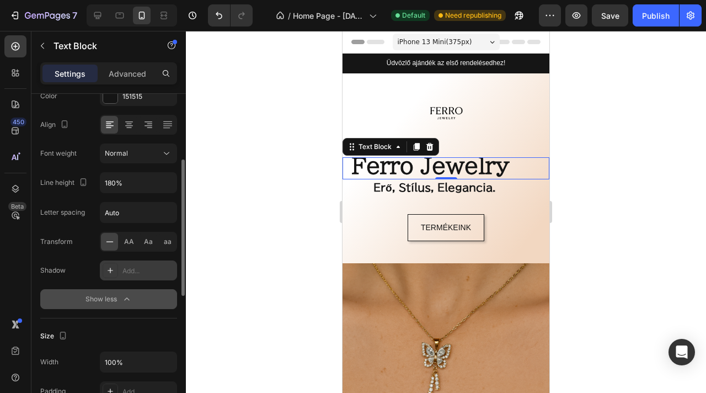
click at [131, 275] on div "Add..." at bounding box center [148, 271] width 52 height 10
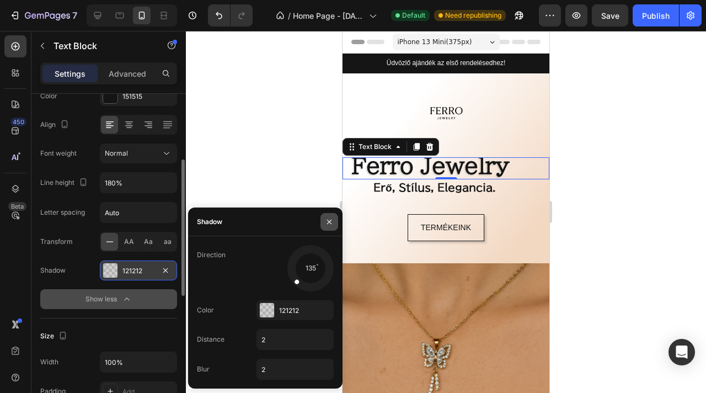
click at [328, 221] on icon "button" at bounding box center [329, 221] width 9 height 9
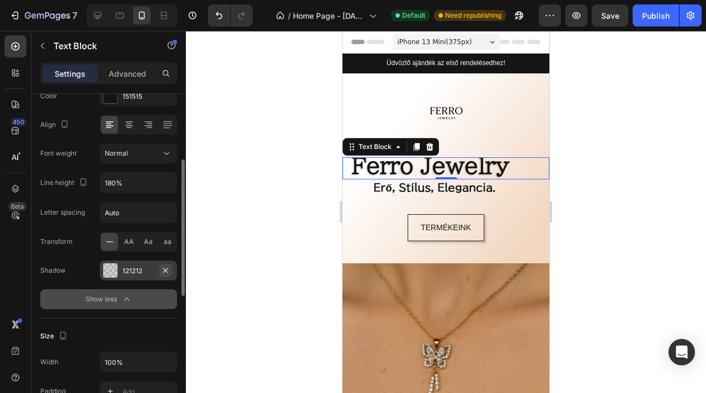
click at [166, 269] on icon "button" at bounding box center [165, 270] width 4 height 4
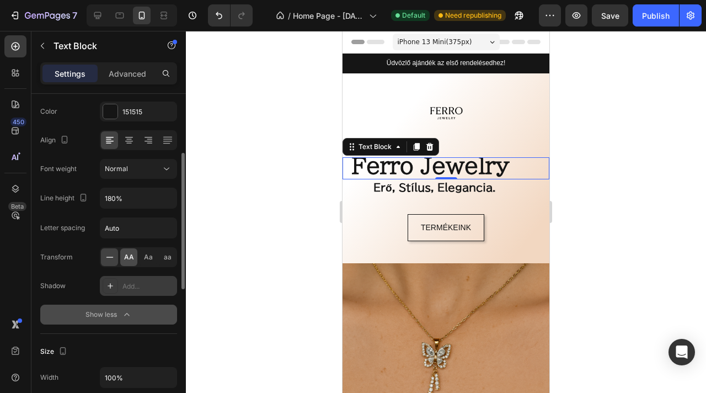
scroll to position [141, 0]
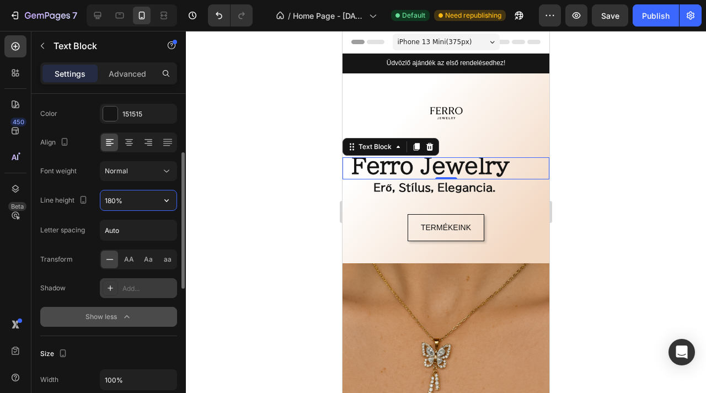
click at [140, 202] on input "180%" at bounding box center [138, 200] width 76 height 20
click at [242, 199] on div at bounding box center [446, 212] width 520 height 362
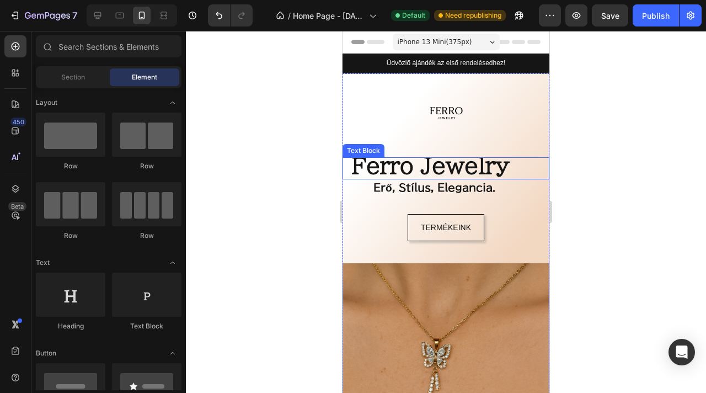
click at [389, 167] on strong "Ferro Jewelry" at bounding box center [431, 166] width 158 height 22
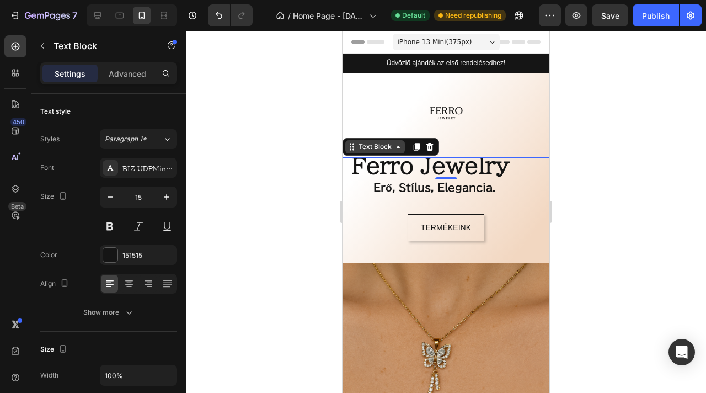
click at [349, 147] on icon at bounding box center [352, 146] width 9 height 9
click at [397, 147] on icon at bounding box center [398, 147] width 3 height 2
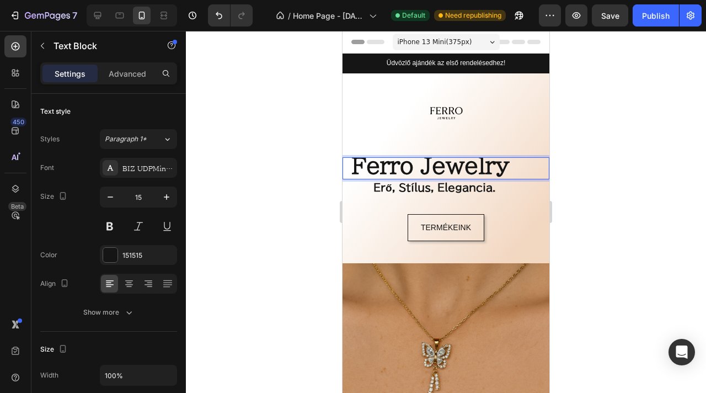
click at [445, 174] on strong "Ferro Jewelry" at bounding box center [431, 166] width 158 height 22
click at [444, 171] on strong "Ferro Jewelry" at bounding box center [431, 166] width 158 height 22
drag, startPoint x: 637, startPoint y: 171, endPoint x: 596, endPoint y: 172, distance: 40.3
click at [636, 172] on div at bounding box center [446, 212] width 520 height 362
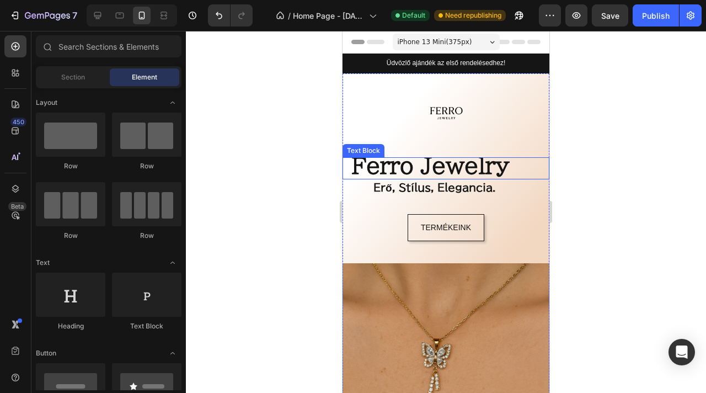
click at [465, 172] on strong "Ferro Jewelry" at bounding box center [431, 166] width 158 height 22
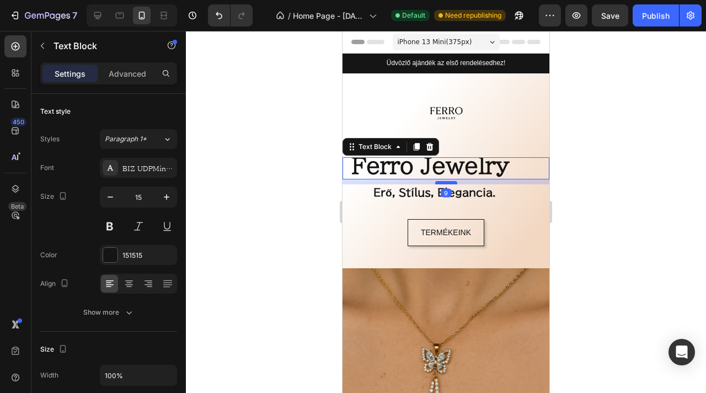
click at [450, 183] on div at bounding box center [446, 182] width 22 height 3
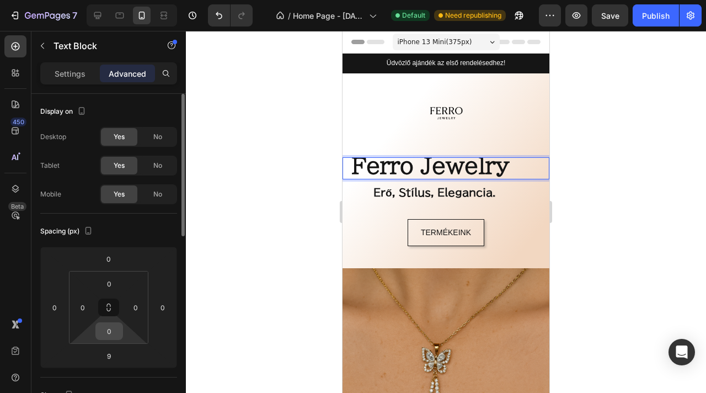
click at [111, 330] on input "0" at bounding box center [109, 331] width 22 height 17
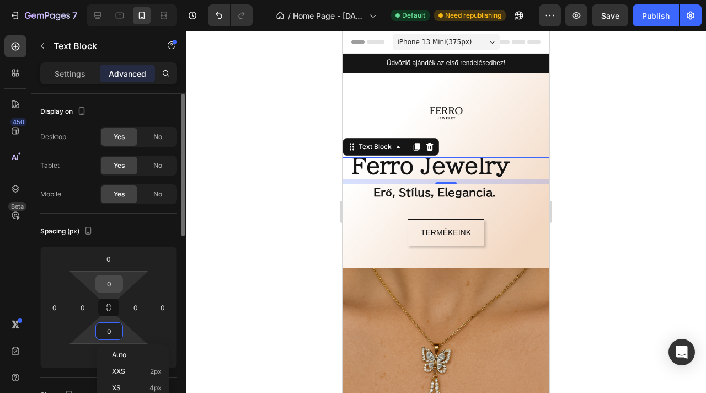
click at [111, 288] on input "0" at bounding box center [109, 283] width 22 height 17
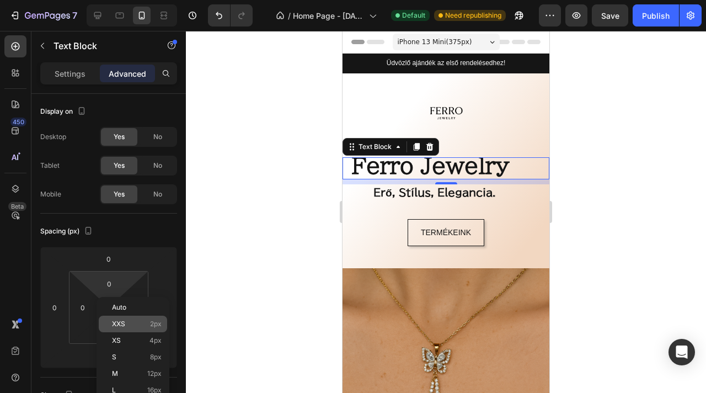
click at [147, 326] on p "XXS 2px" at bounding box center [137, 324] width 50 height 8
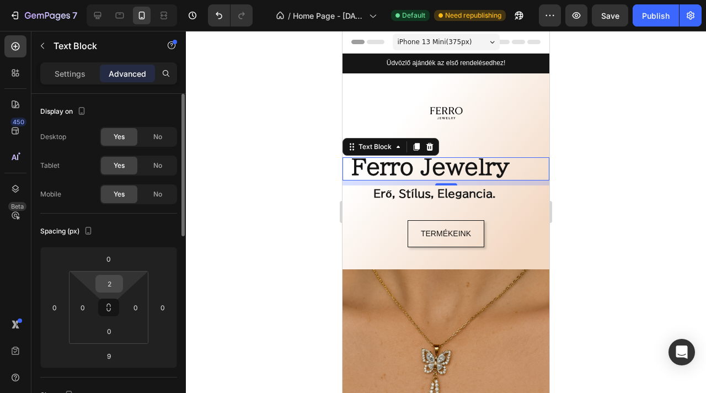
click at [113, 289] on input "2" at bounding box center [109, 283] width 22 height 17
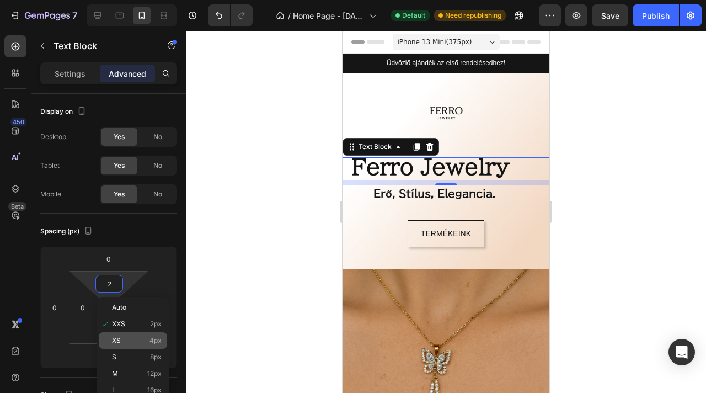
click at [143, 342] on p "XS 4px" at bounding box center [137, 341] width 50 height 8
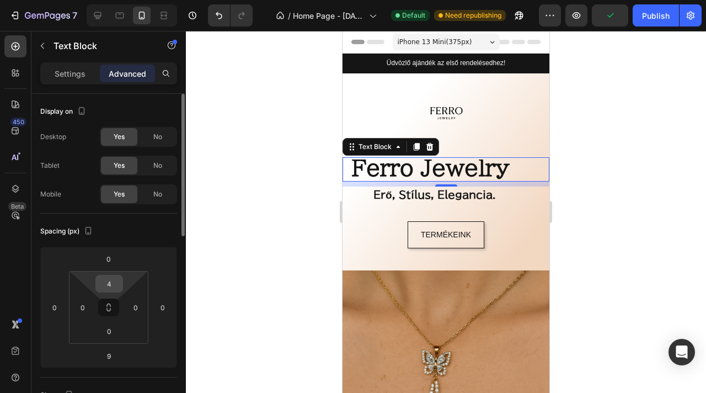
click at [113, 288] on input "4" at bounding box center [109, 283] width 22 height 17
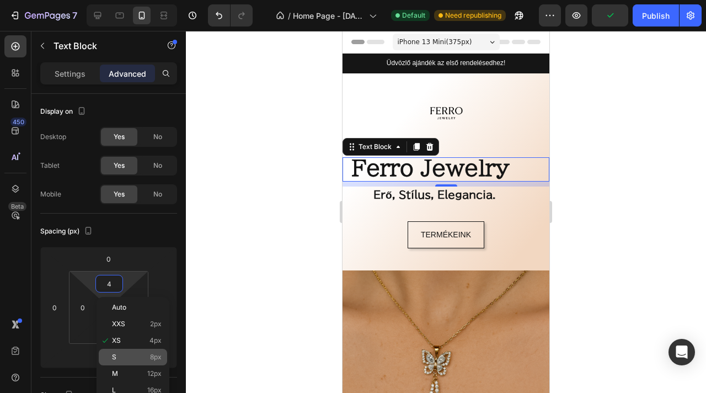
click at [140, 353] on p "S 8px" at bounding box center [137, 357] width 50 height 8
type input "8"
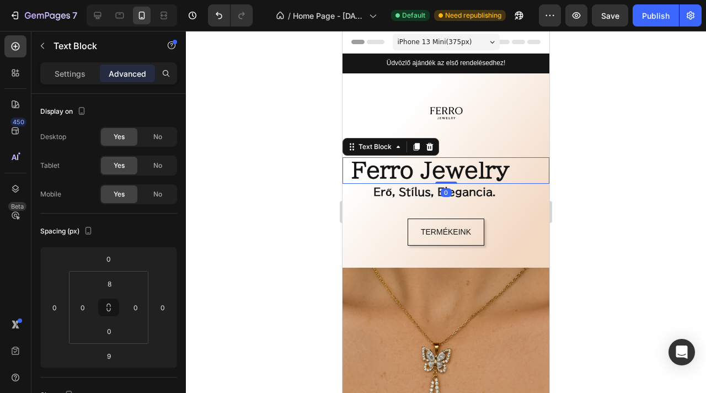
drag, startPoint x: 446, startPoint y: 186, endPoint x: 449, endPoint y: 175, distance: 10.8
click at [449, 175] on div "Ferro Jewelry Text Block 0" at bounding box center [446, 170] width 207 height 26
type input "0"
click at [654, 156] on div at bounding box center [446, 212] width 520 height 362
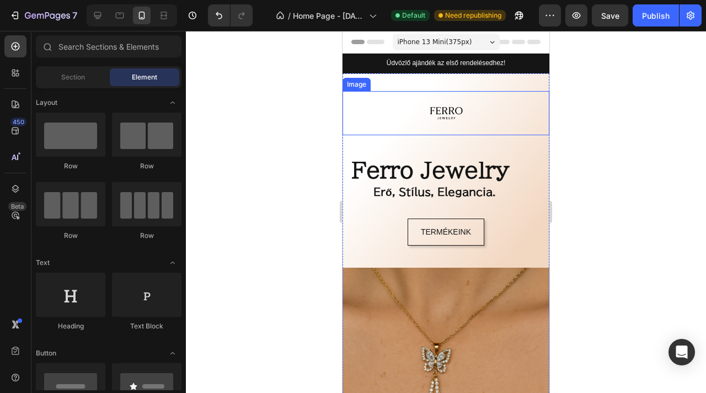
click at [434, 136] on div "Image Ferro Jewelry Text Block Erő, Stílus, Elegancia. Text Block TERMÉKEINK Bu…" at bounding box center [446, 179] width 207 height 177
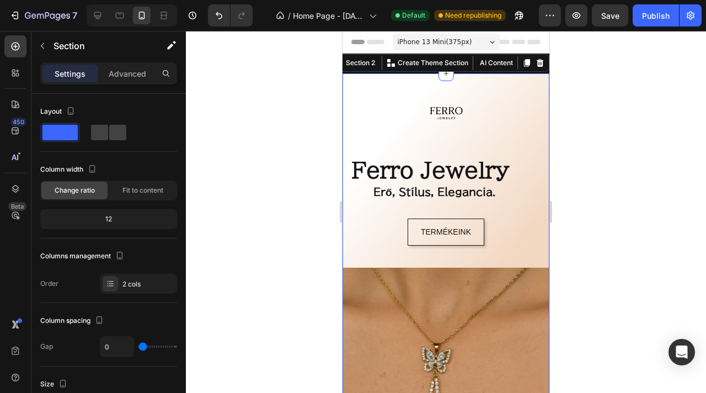
click at [435, 147] on div "Image Ferro Jewelry Text Block Erő, Stílus, Elegancia. Text Block TERMÉKEINK Bu…" at bounding box center [446, 179] width 207 height 177
click at [434, 161] on strong "Ferro Jewelry" at bounding box center [431, 170] width 158 height 22
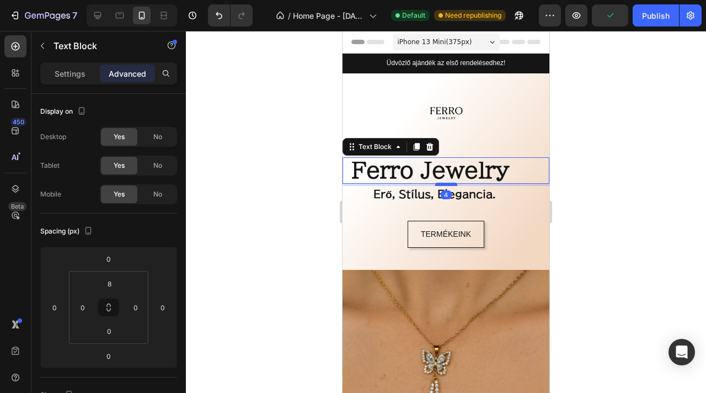
click at [449, 184] on div at bounding box center [446, 184] width 22 height 3
type input "4"
click at [647, 19] on div "Publish" at bounding box center [656, 16] width 28 height 12
click at [670, 155] on div at bounding box center [446, 212] width 520 height 362
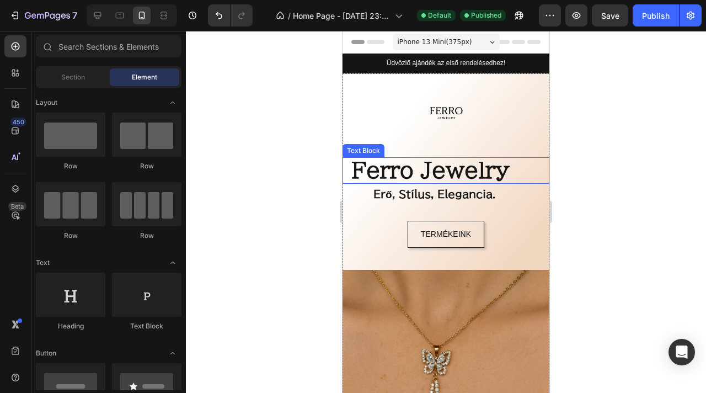
click at [482, 171] on strong "Ferro Jewelry" at bounding box center [431, 170] width 158 height 22
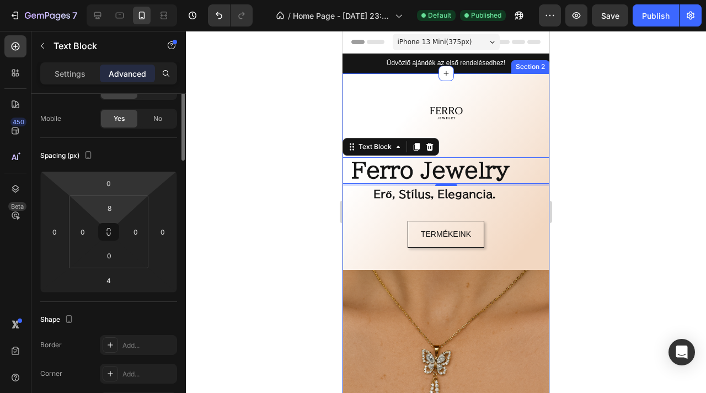
scroll to position [0, 0]
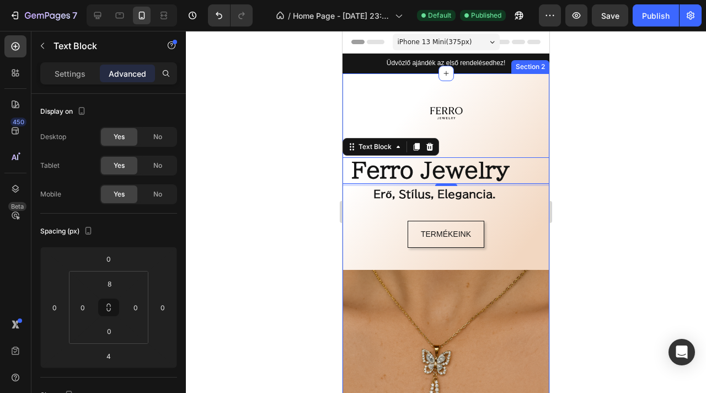
click at [636, 72] on div at bounding box center [446, 212] width 520 height 362
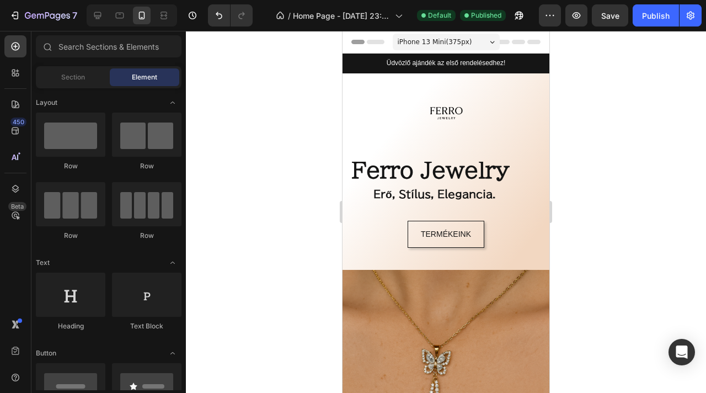
click at [478, 44] on div "iPhone 13 Mini ( 375 px)" at bounding box center [446, 42] width 107 height 17
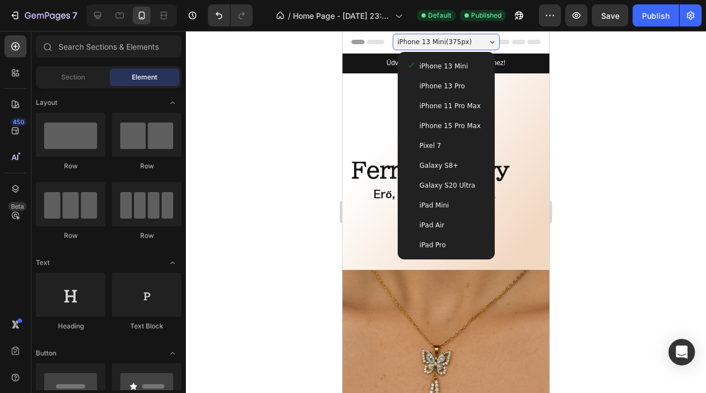
click at [456, 187] on span "Galaxy S20 Ultra" at bounding box center [448, 185] width 56 height 11
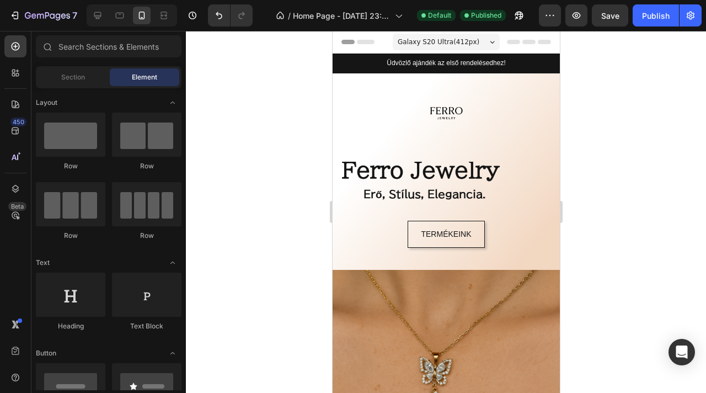
click at [476, 40] on span "Galaxy S20 Ultra ( 412 px)" at bounding box center [438, 41] width 82 height 11
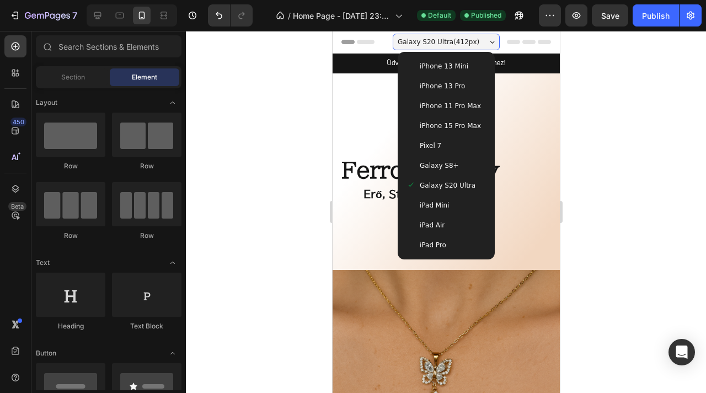
click at [461, 68] on span "iPhone 13 Mini" at bounding box center [443, 66] width 49 height 11
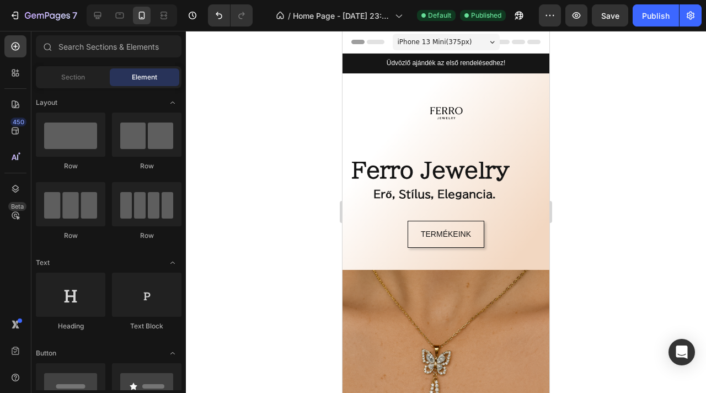
click at [473, 38] on div "iPhone 13 Mini ( 375 px)" at bounding box center [446, 42] width 107 height 17
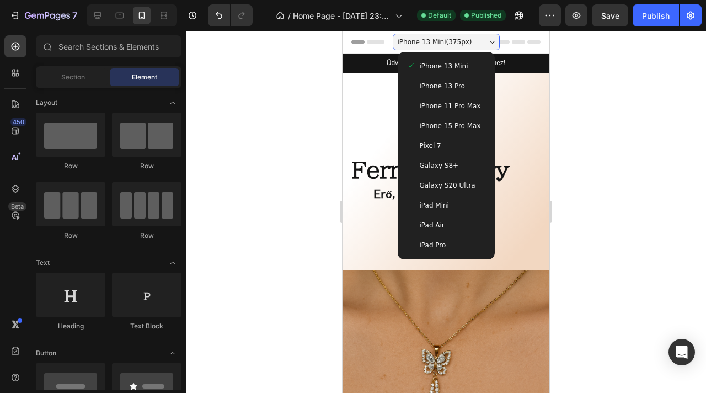
click at [455, 91] on span "iPhone 13 Pro" at bounding box center [442, 86] width 45 height 11
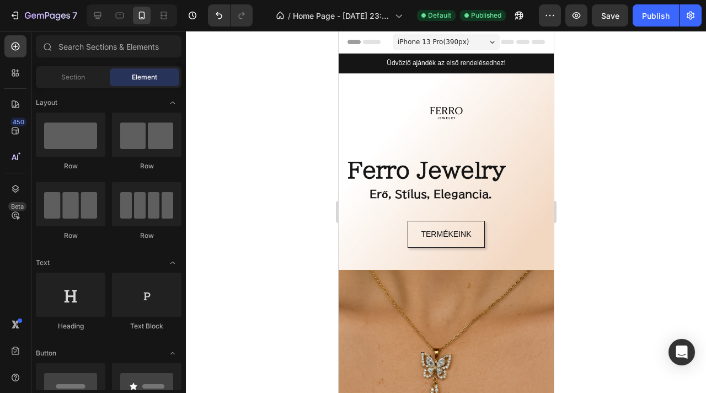
click at [469, 41] on div "iPhone 13 Pro ( 390 px)" at bounding box center [445, 42] width 107 height 17
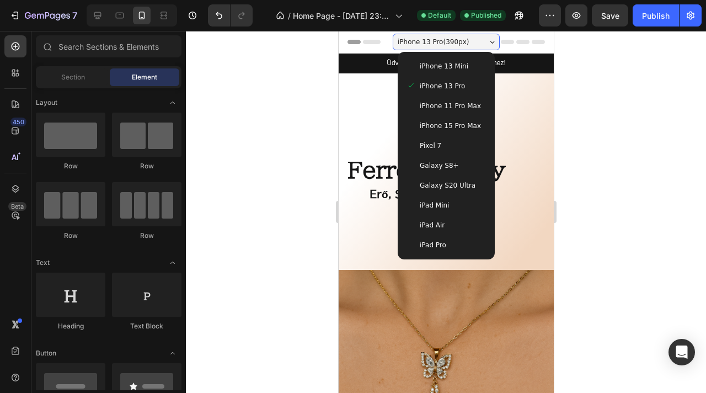
click at [467, 110] on span "iPhone 11 Pro Max" at bounding box center [449, 105] width 61 height 11
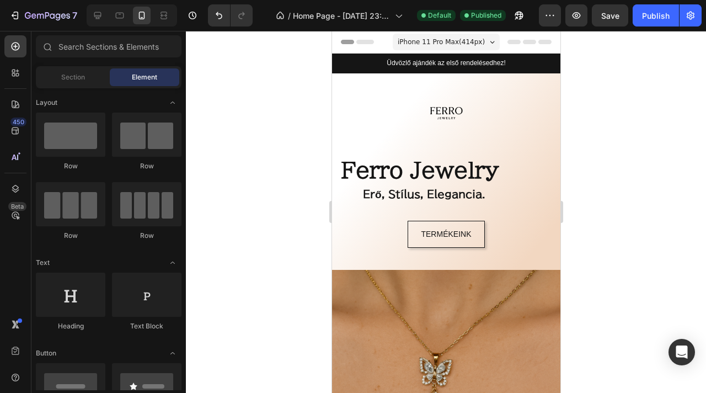
click at [466, 43] on span "iPhone 11 Pro Max ( 414 px)" at bounding box center [440, 41] width 87 height 11
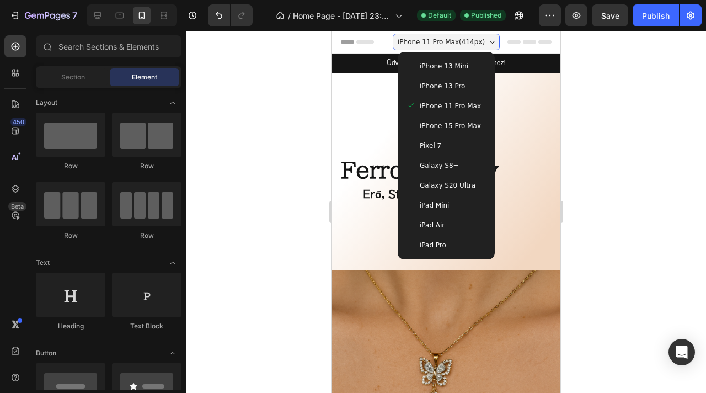
click at [463, 121] on span "iPhone 15 Pro Max" at bounding box center [449, 125] width 61 height 11
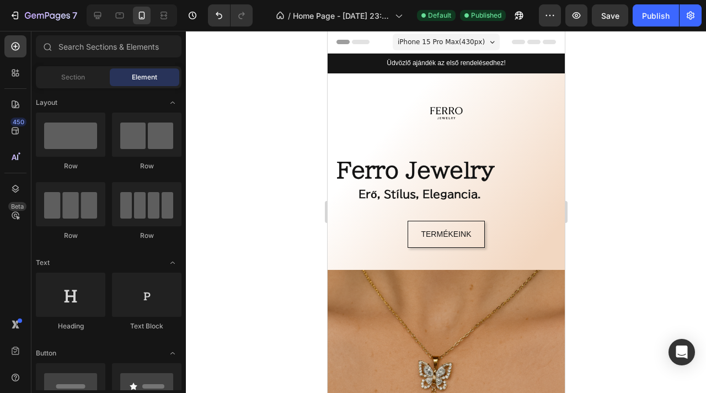
click at [472, 46] on span "iPhone 15 Pro Max ( 430 px)" at bounding box center [440, 41] width 87 height 11
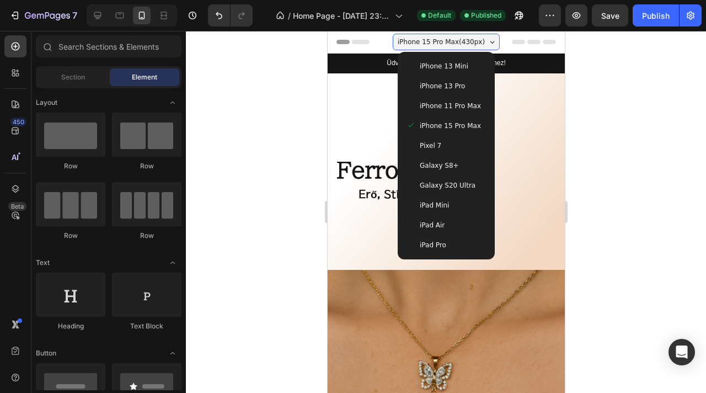
click at [454, 148] on div "Pixel 7" at bounding box center [445, 145] width 79 height 11
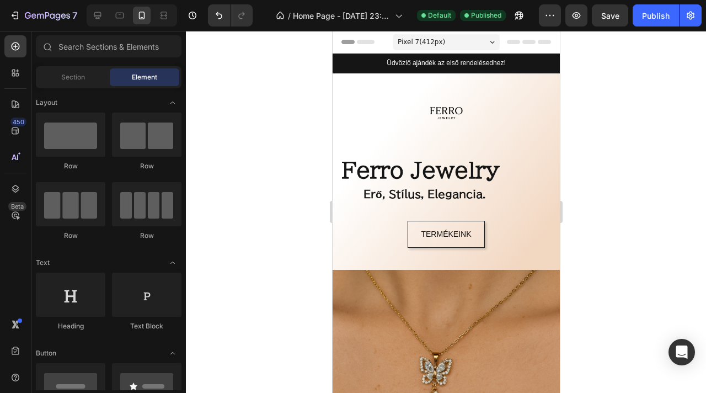
click at [462, 41] on div "Pixel 7 ( 412 px)" at bounding box center [445, 42] width 107 height 17
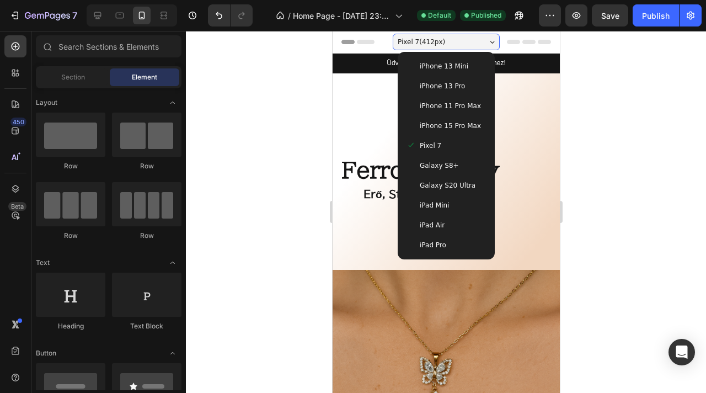
click at [458, 158] on div "Galaxy S8+" at bounding box center [446, 166] width 88 height 20
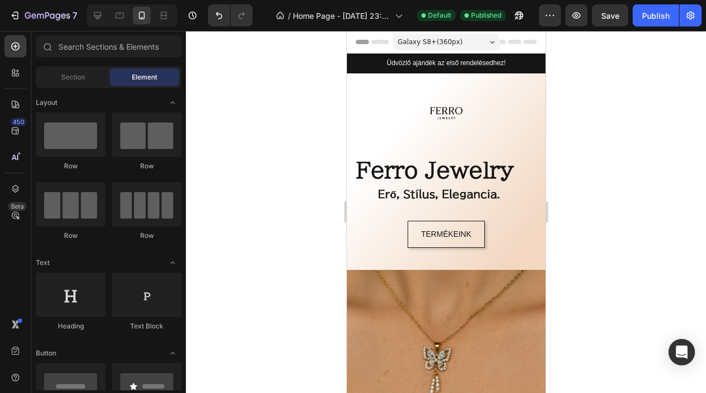
click at [457, 31] on div "Header" at bounding box center [445, 42] width 181 height 22
click at [458, 47] on div "Galaxy S8+ ( 360 px)" at bounding box center [445, 42] width 107 height 17
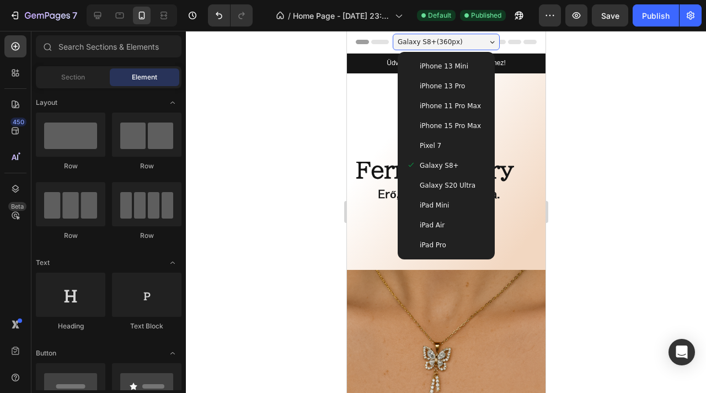
click at [463, 211] on div "iPad Mini" at bounding box center [446, 205] width 88 height 20
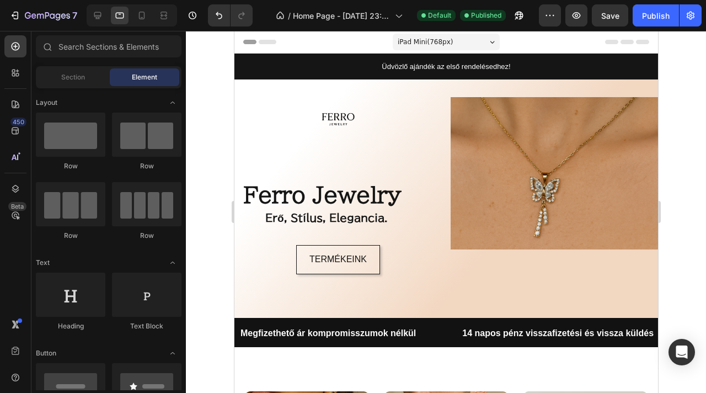
click at [456, 42] on div "iPad Mini ( 768 px)" at bounding box center [445, 42] width 107 height 17
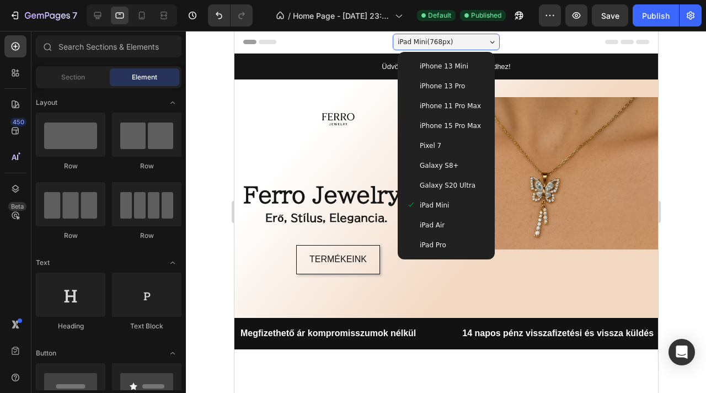
click at [447, 229] on div "iPad Air" at bounding box center [445, 225] width 79 height 11
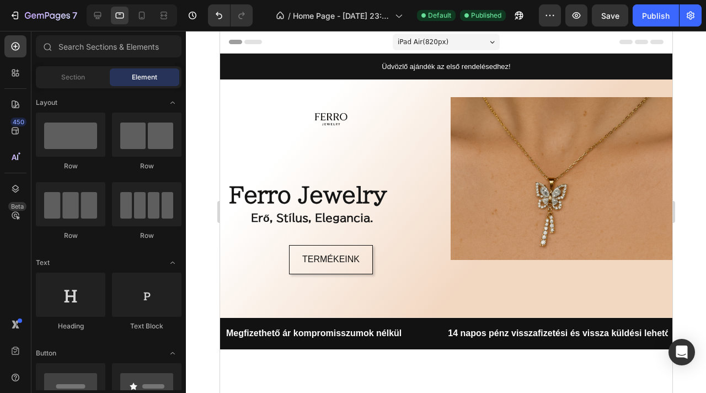
click at [452, 38] on div "iPad Air ( 820 px)" at bounding box center [445, 42] width 107 height 17
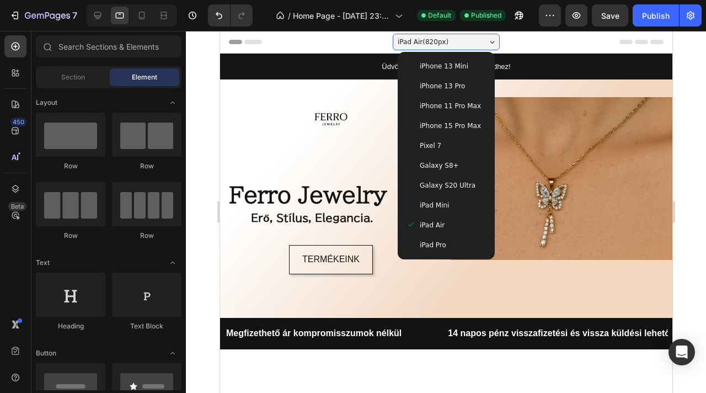
click at [443, 248] on span "iPad Pro" at bounding box center [432, 244] width 26 height 11
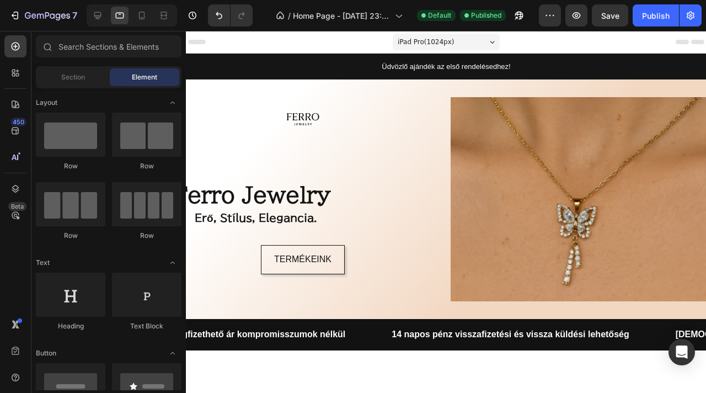
click at [442, 38] on span "iPad Pro ( 1024 px)" at bounding box center [425, 41] width 57 height 11
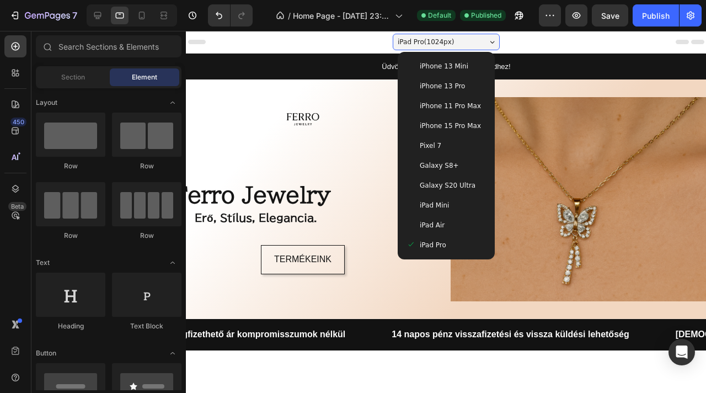
click at [442, 63] on span "iPhone 13 Mini" at bounding box center [443, 66] width 49 height 11
